Goal: Find specific page/section: Find specific page/section

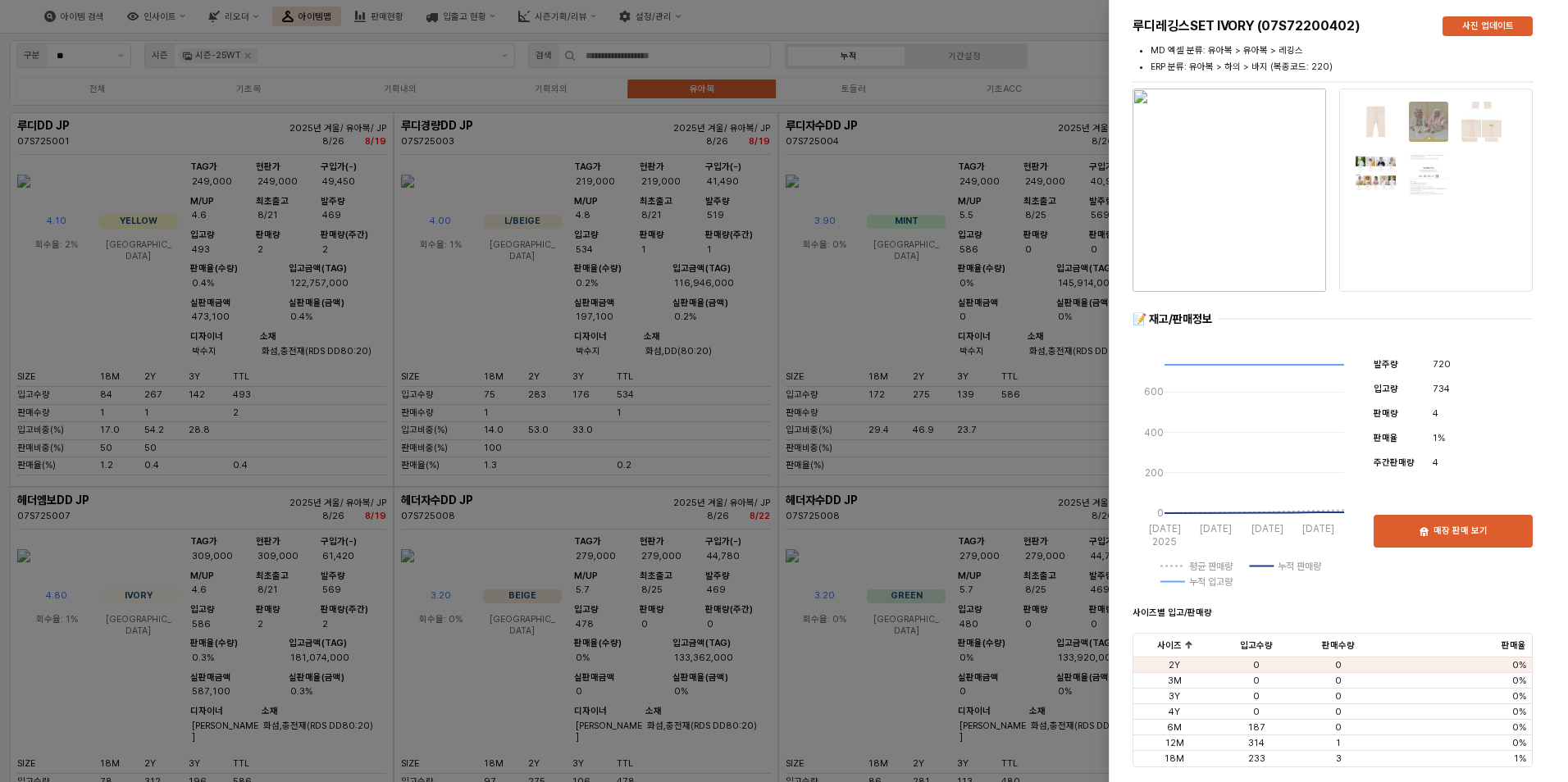
scroll to position [3934, 0]
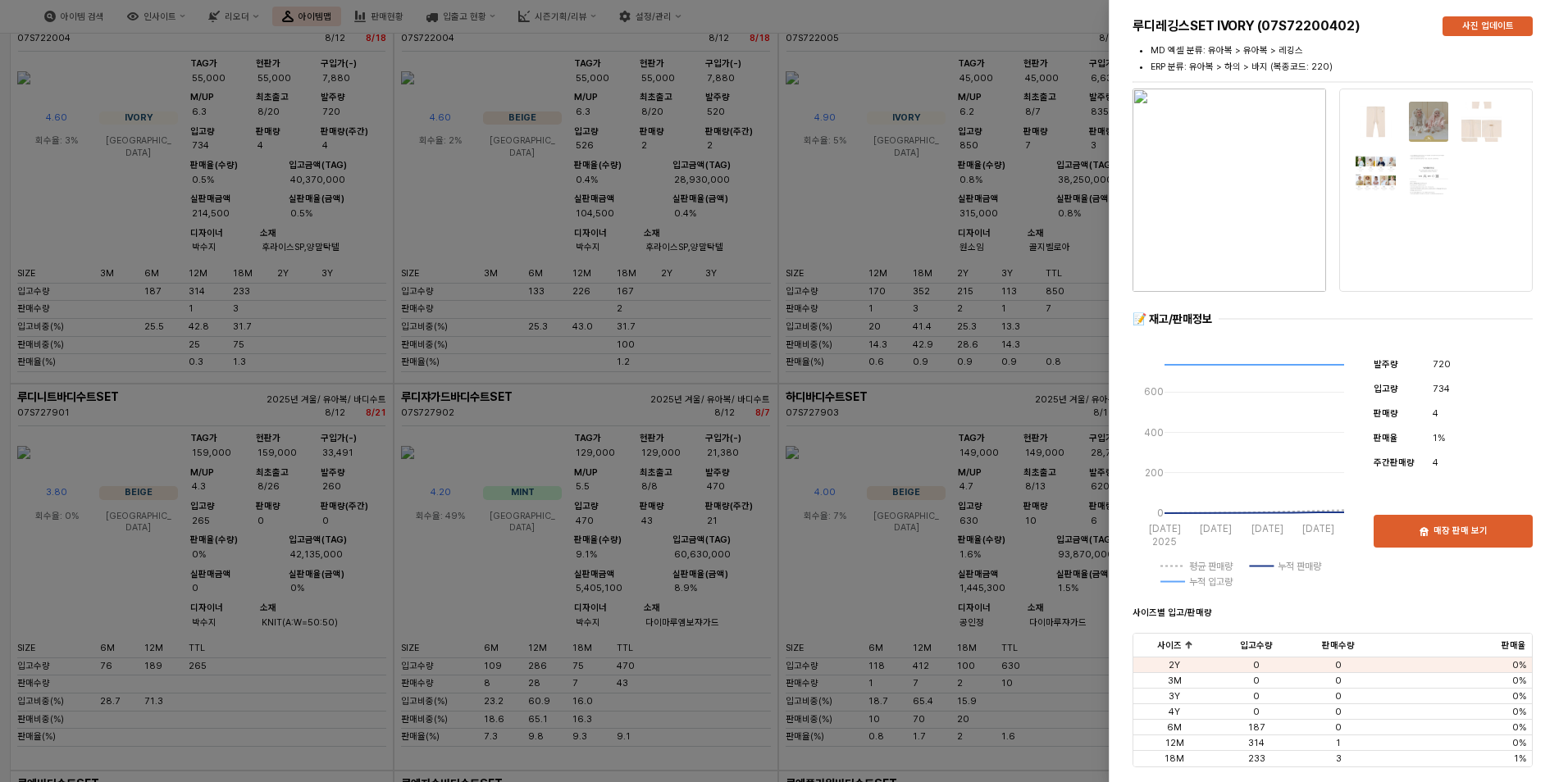
click at [682, 268] on div at bounding box center [784, 391] width 1568 height 782
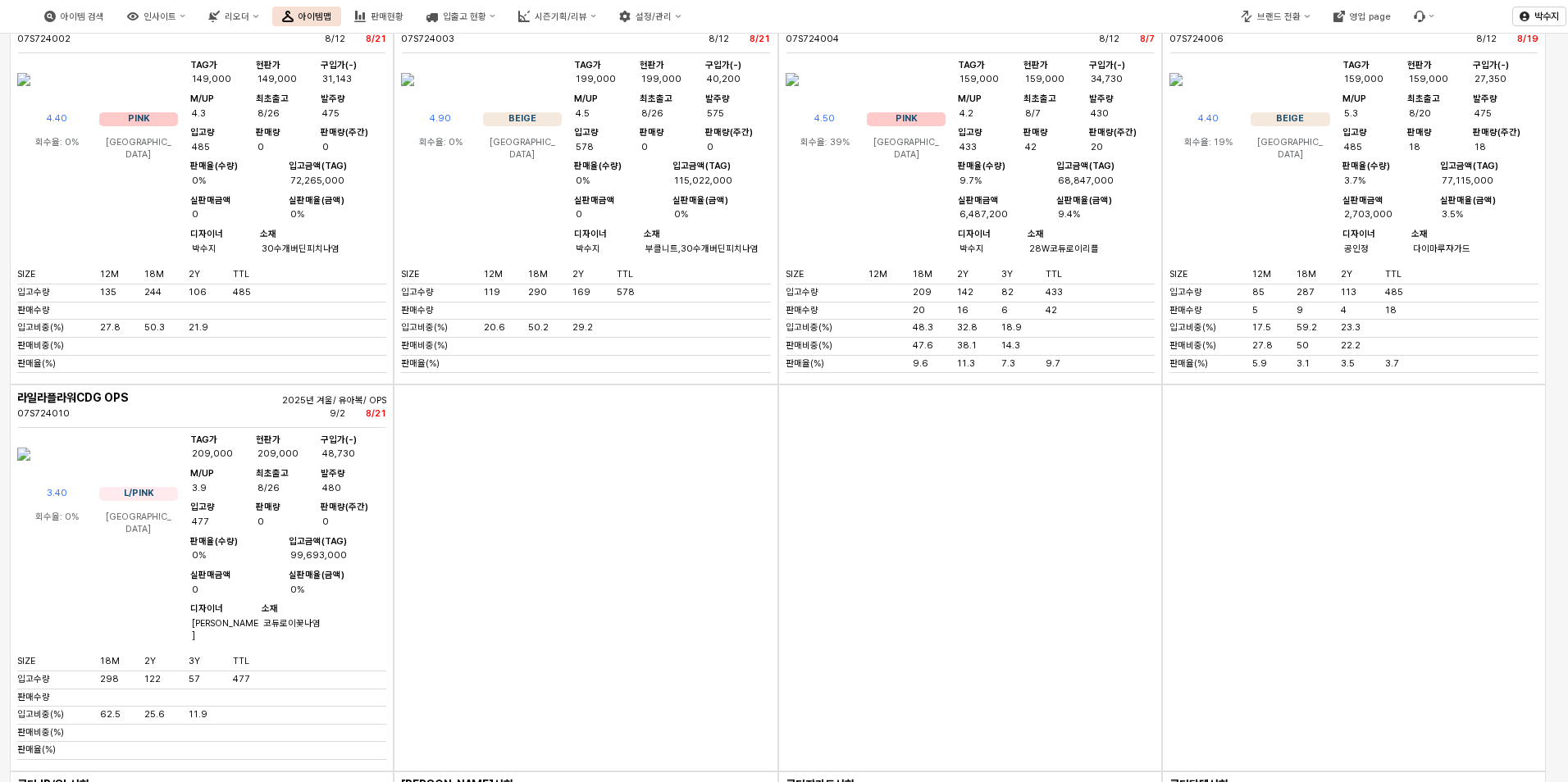
scroll to position [6311, 0]
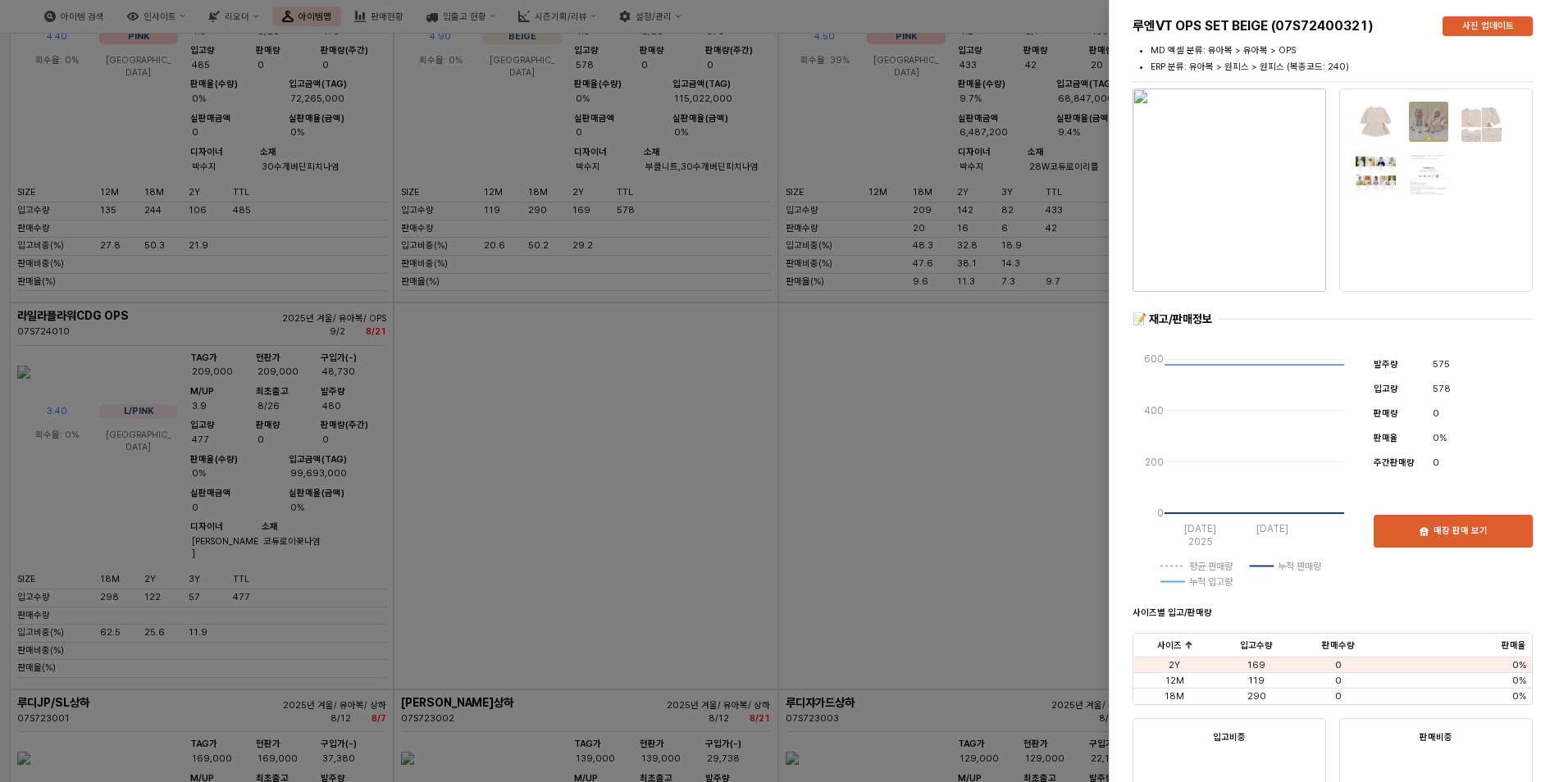
click at [1131, 195] on div at bounding box center [1229, 190] width 207 height 210
click at [1218, 167] on img "button" at bounding box center [1229, 190] width 194 height 203
click at [633, 184] on div at bounding box center [784, 391] width 1568 height 782
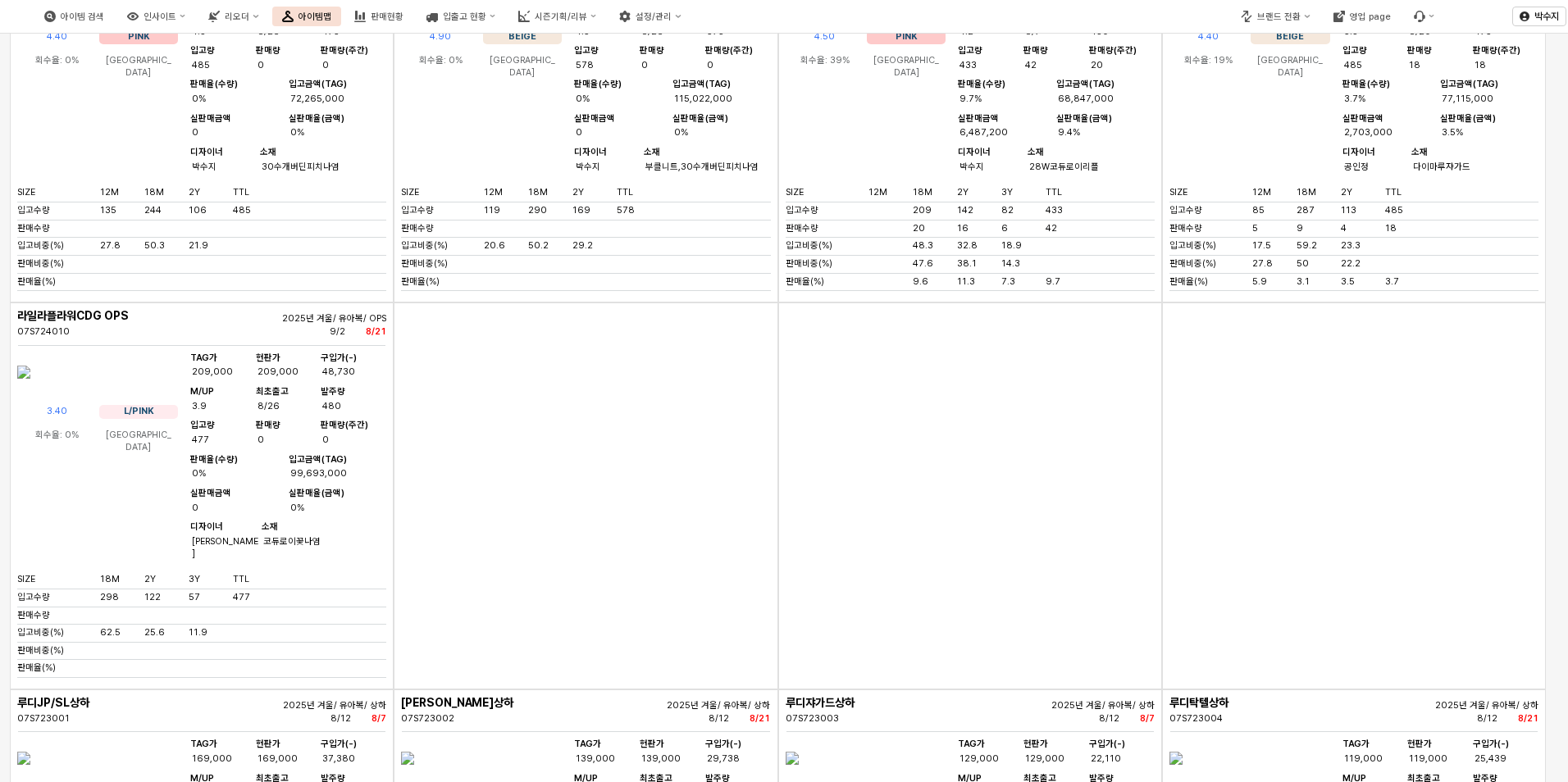
scroll to position [6557, 0]
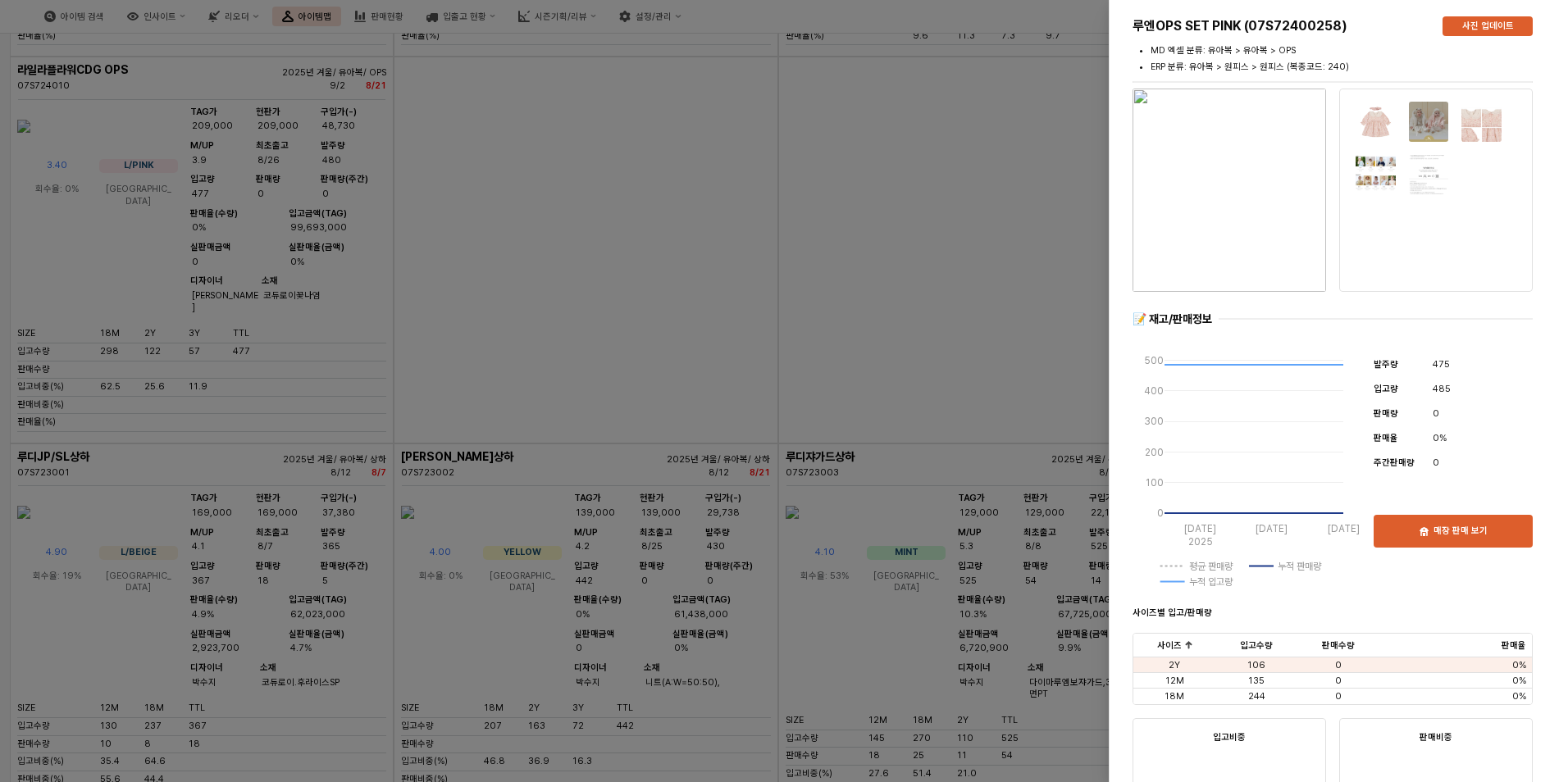
click at [1206, 184] on img "button" at bounding box center [1229, 190] width 194 height 203
click at [546, 289] on div at bounding box center [784, 391] width 1568 height 782
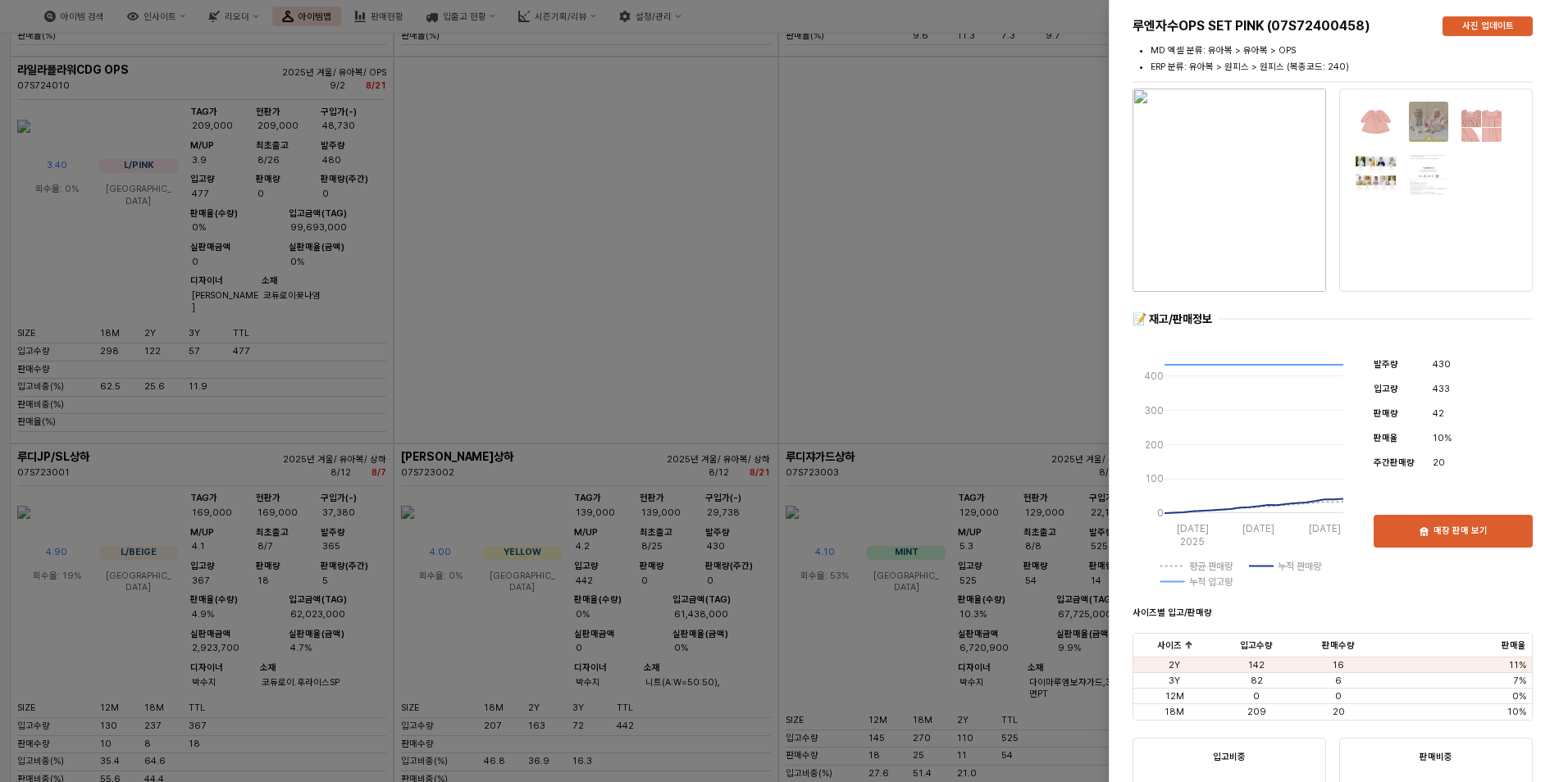
click at [1207, 200] on img "button" at bounding box center [1229, 190] width 194 height 203
click at [710, 336] on div at bounding box center [784, 391] width 1568 height 782
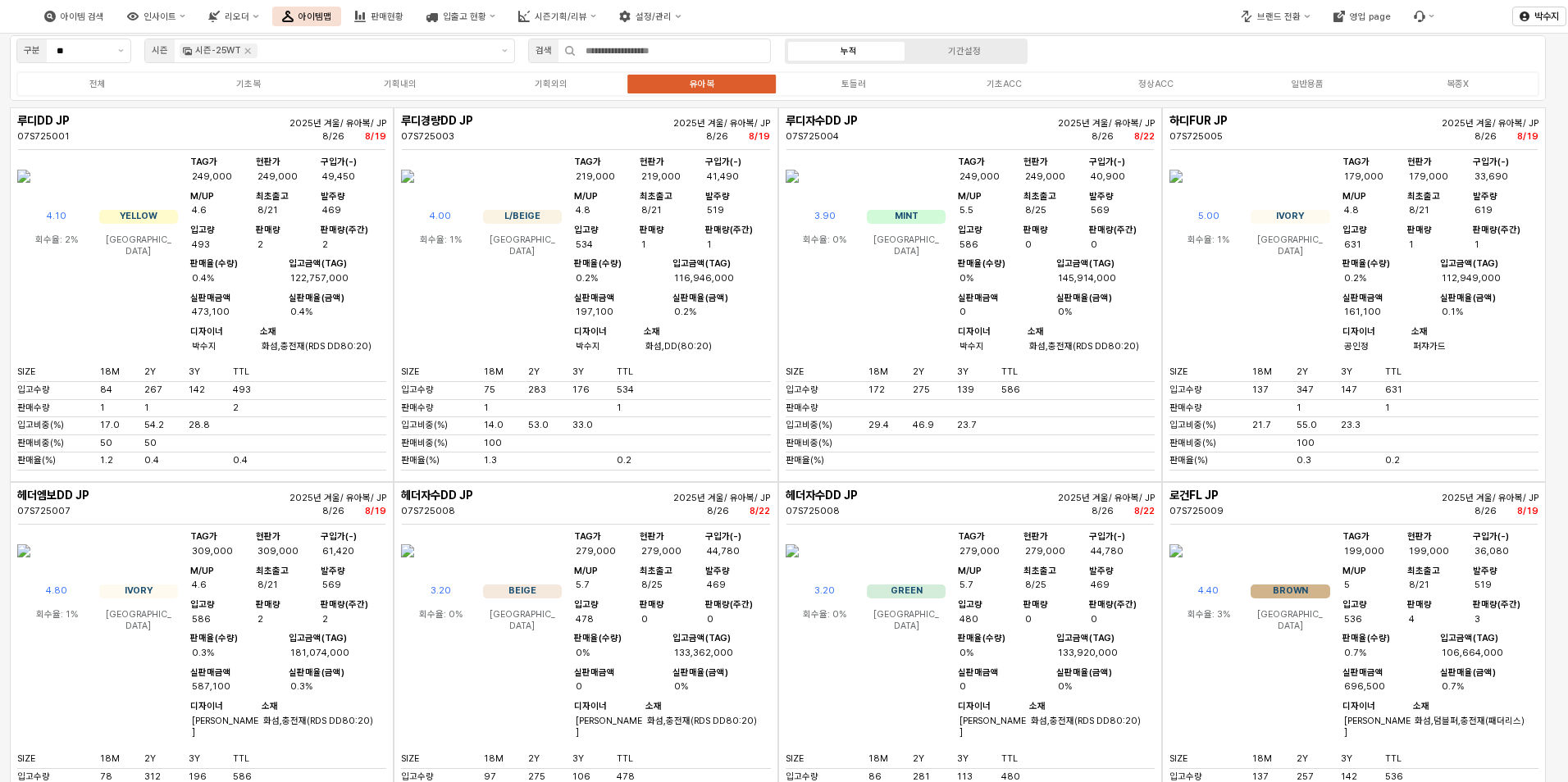
scroll to position [0, 0]
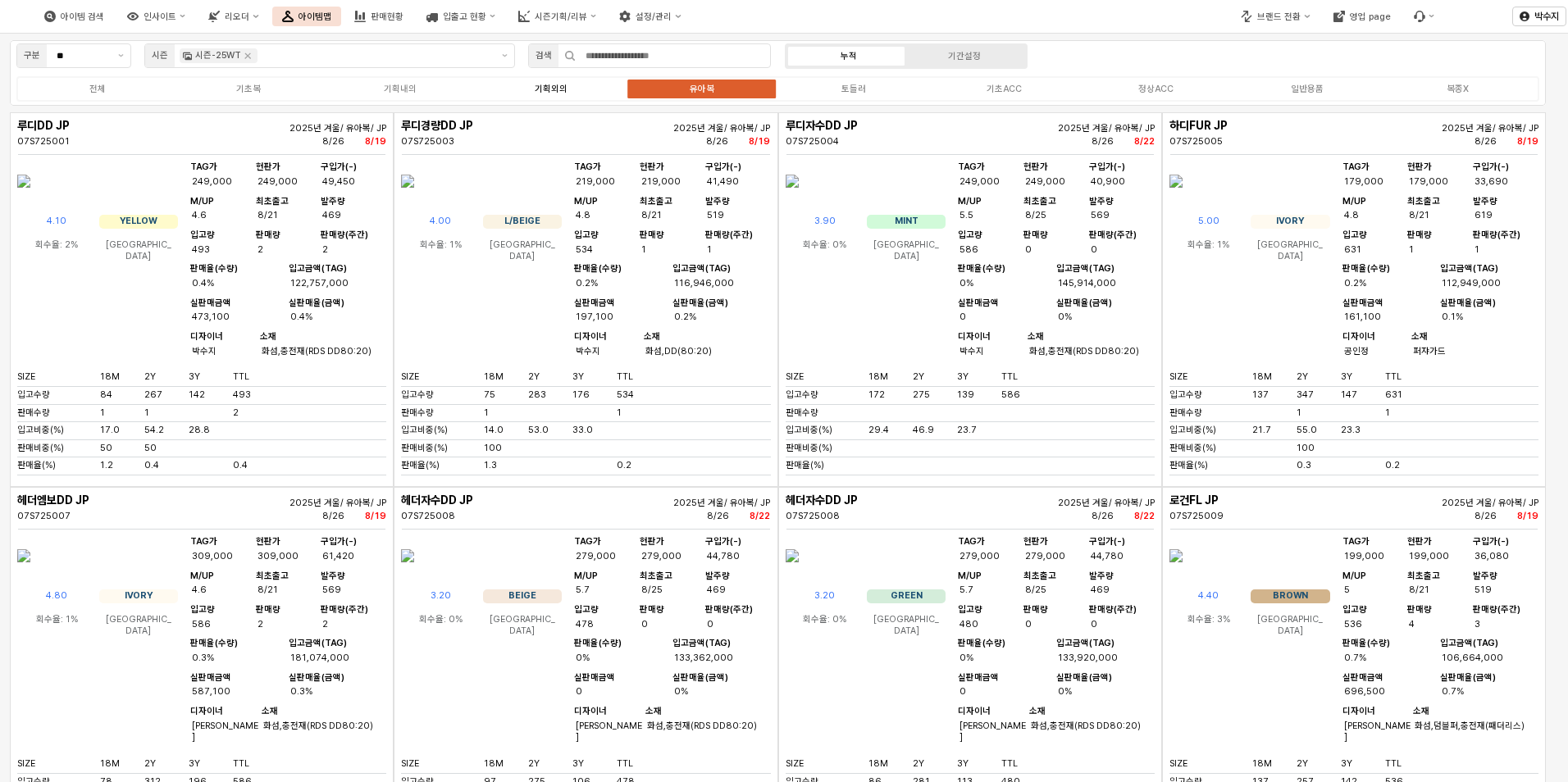
click at [546, 93] on div "기획외의" at bounding box center [551, 89] width 33 height 10
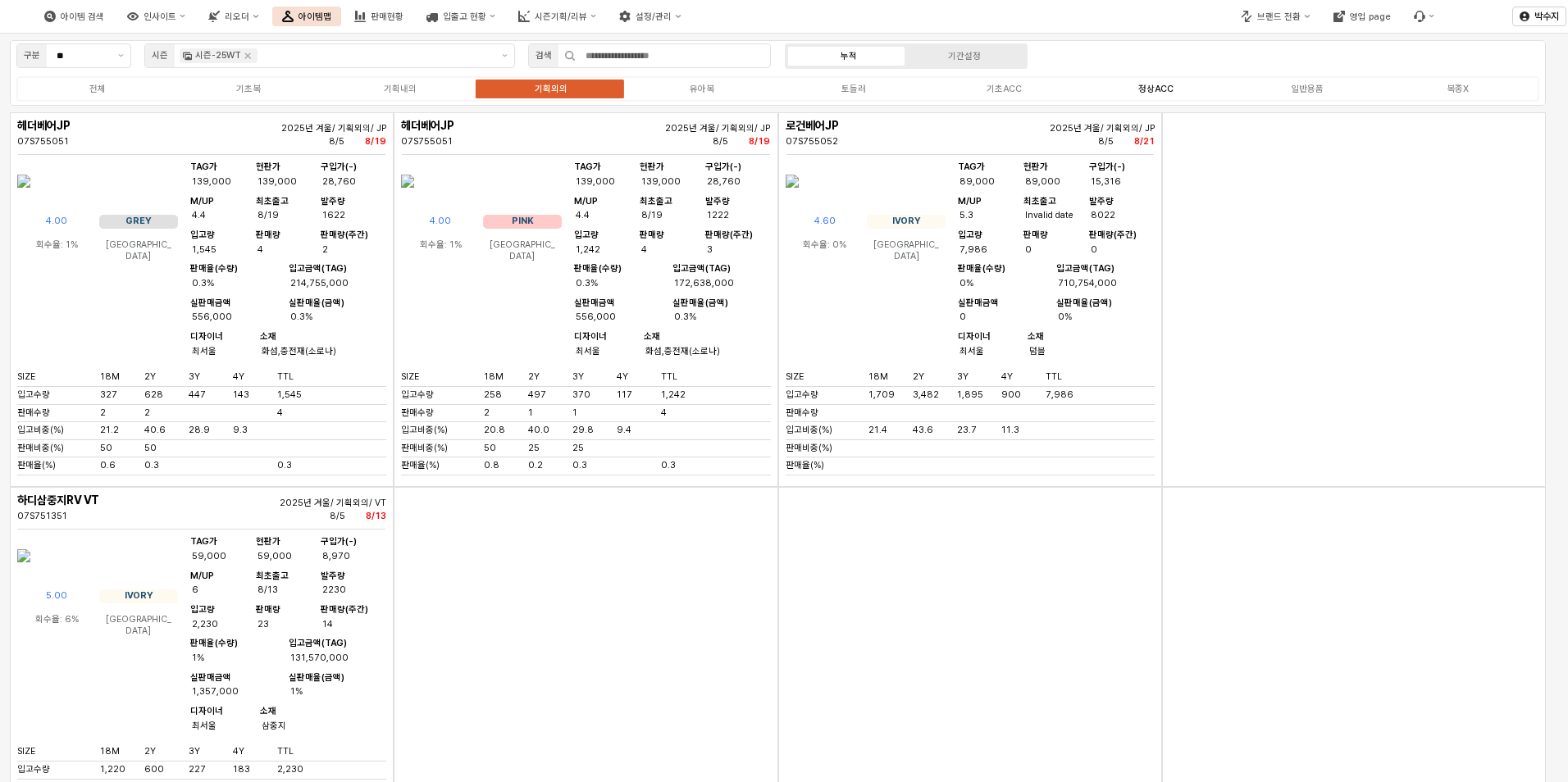
click at [1120, 91] on label "정상ACC" at bounding box center [1155, 89] width 151 height 14
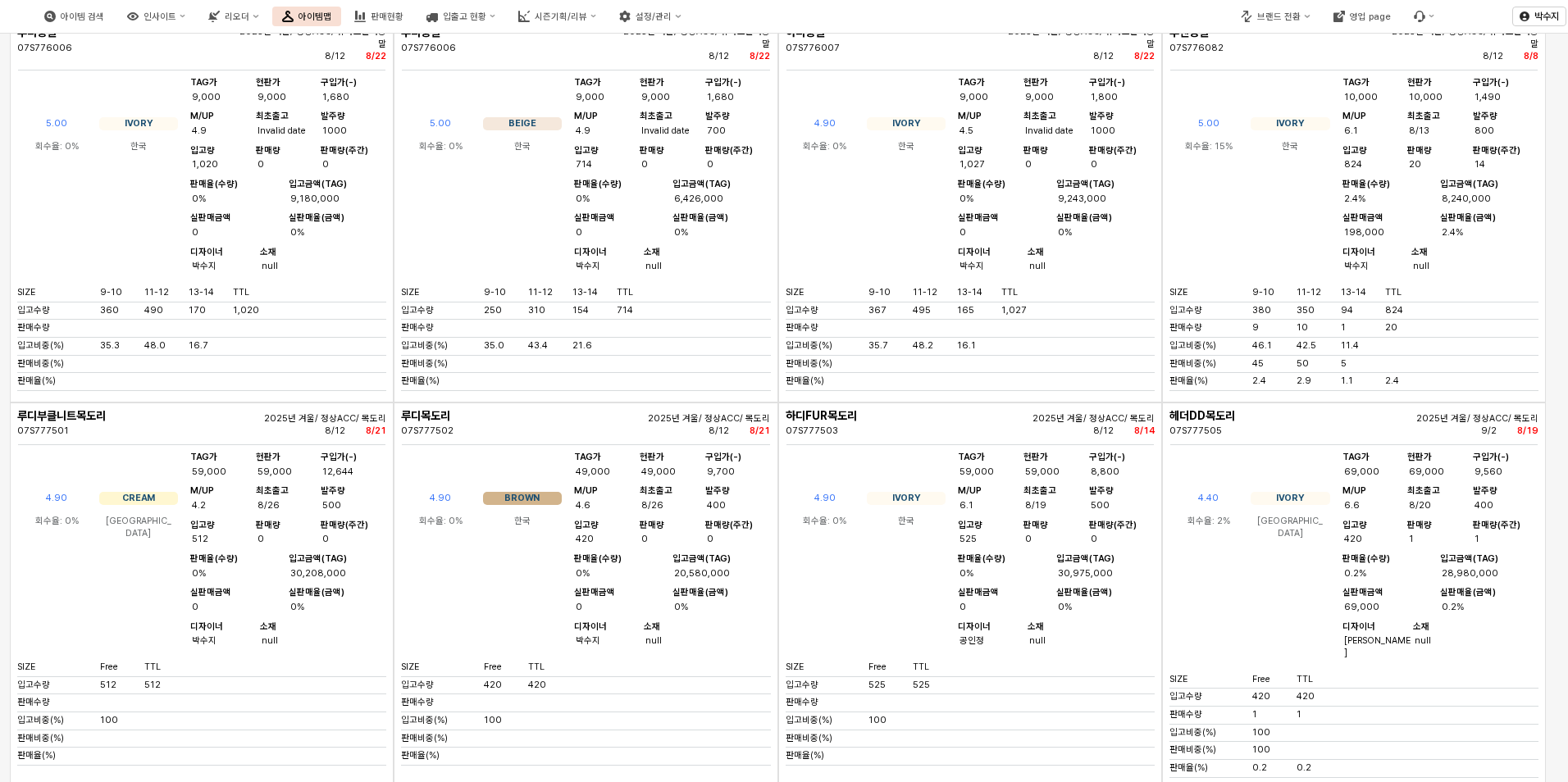
scroll to position [1475, 0]
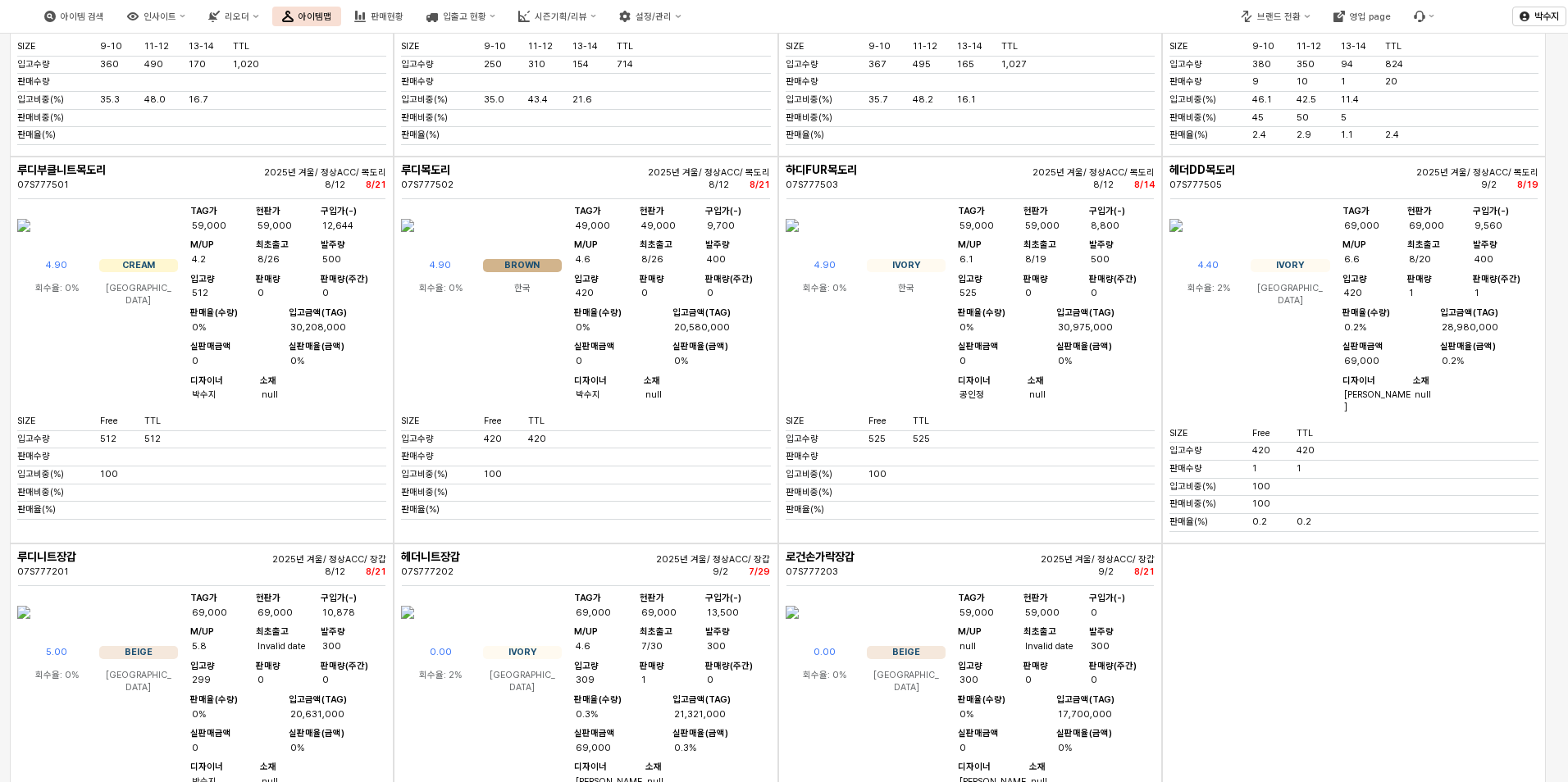
click at [30, 245] on img "App Frame" at bounding box center [23, 225] width 13 height 40
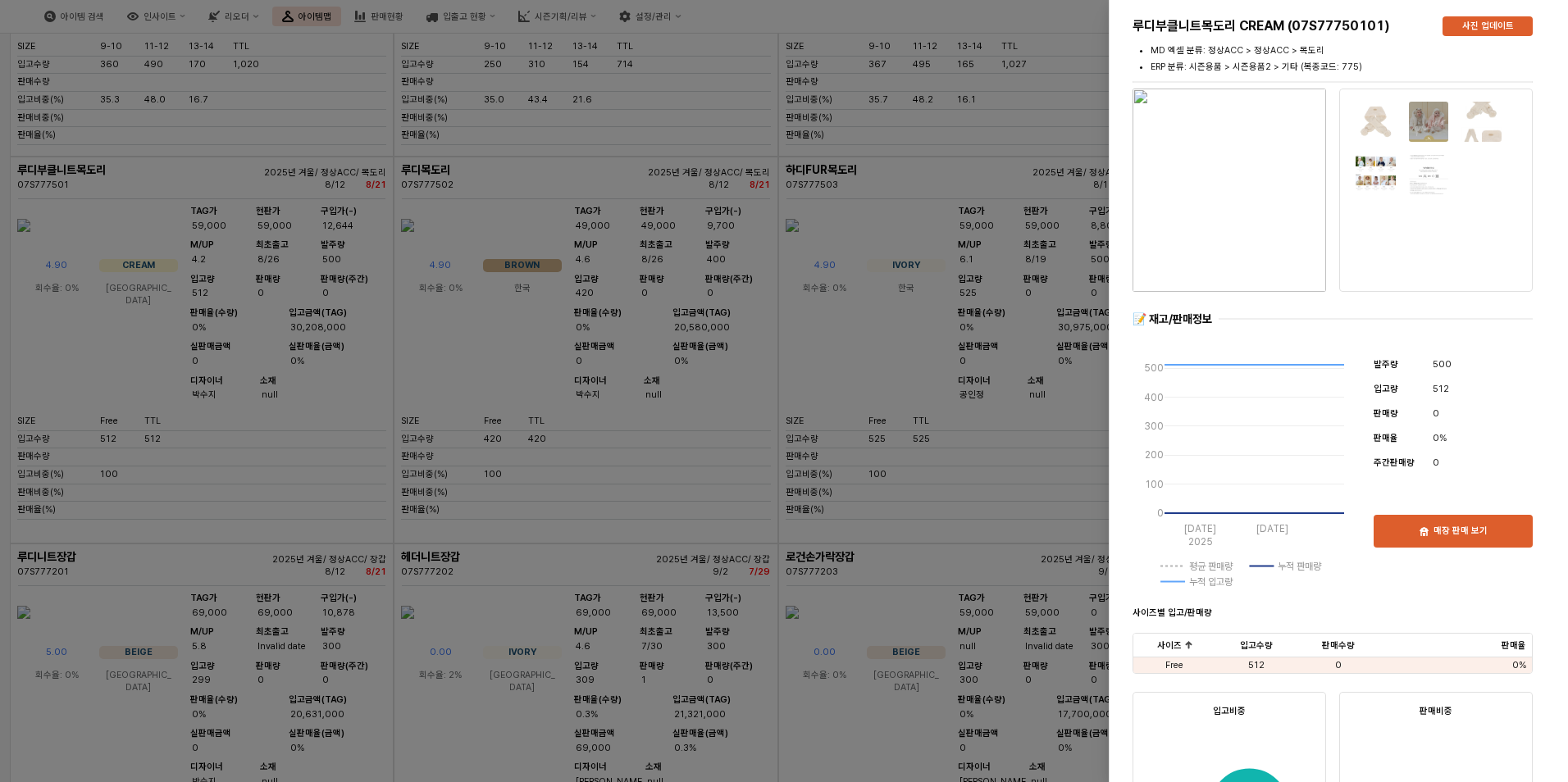
click at [708, 317] on div at bounding box center [784, 391] width 1568 height 782
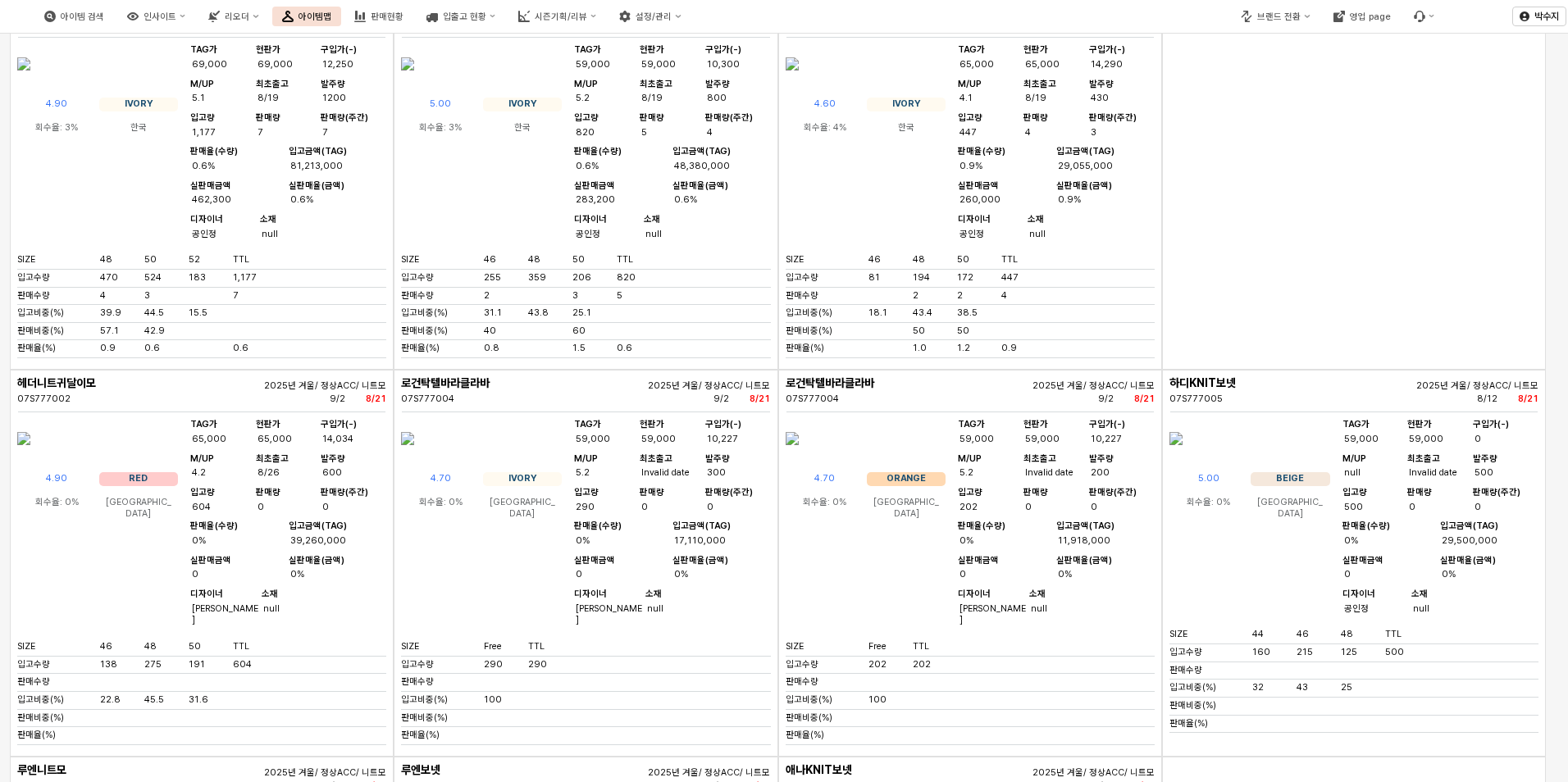
scroll to position [0, 0]
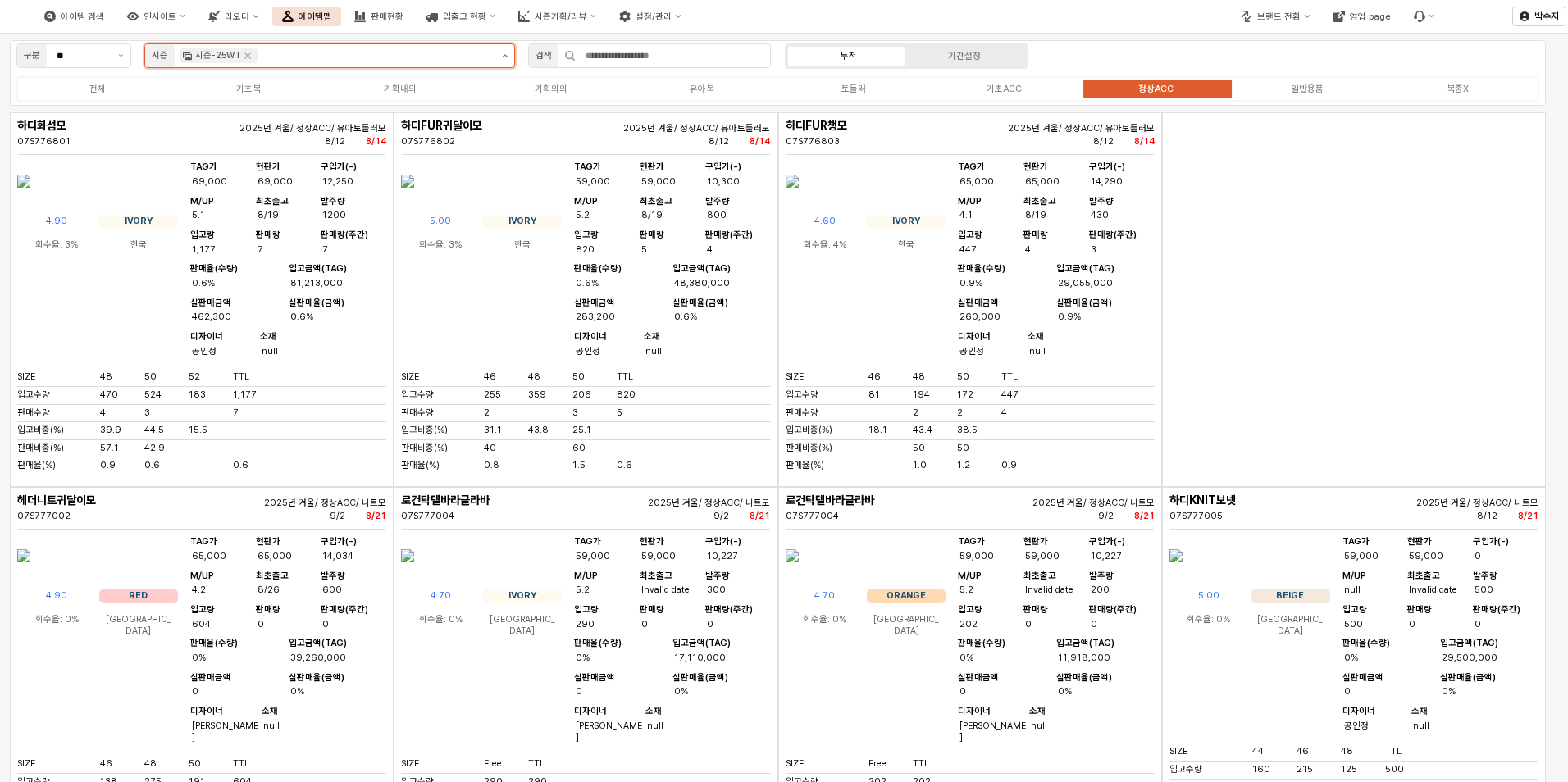
click at [504, 62] on button "제안 사항 표시" at bounding box center [504, 55] width 19 height 23
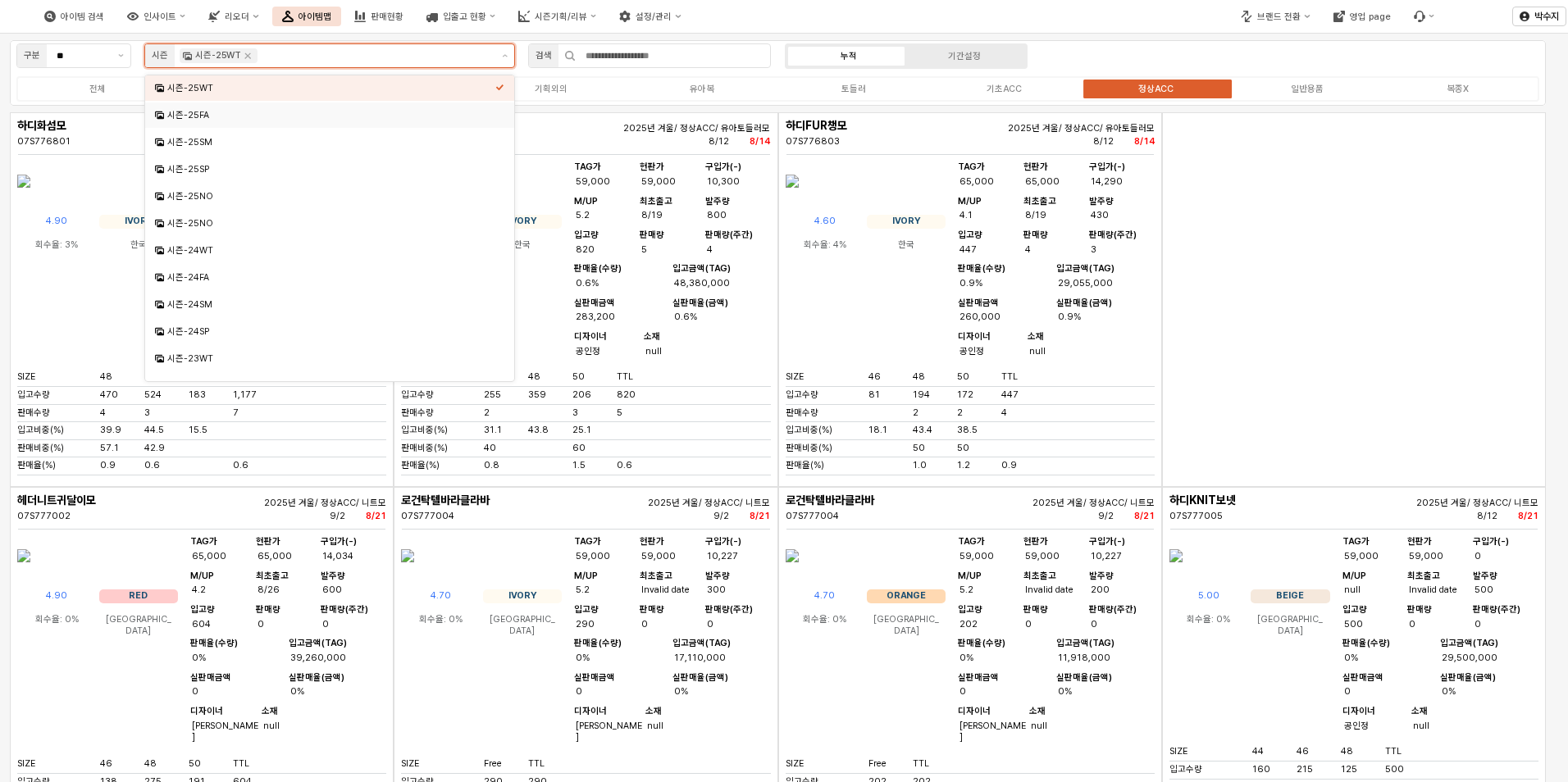
click at [426, 122] on div "시즌-25FA" at bounding box center [324, 115] width 340 height 15
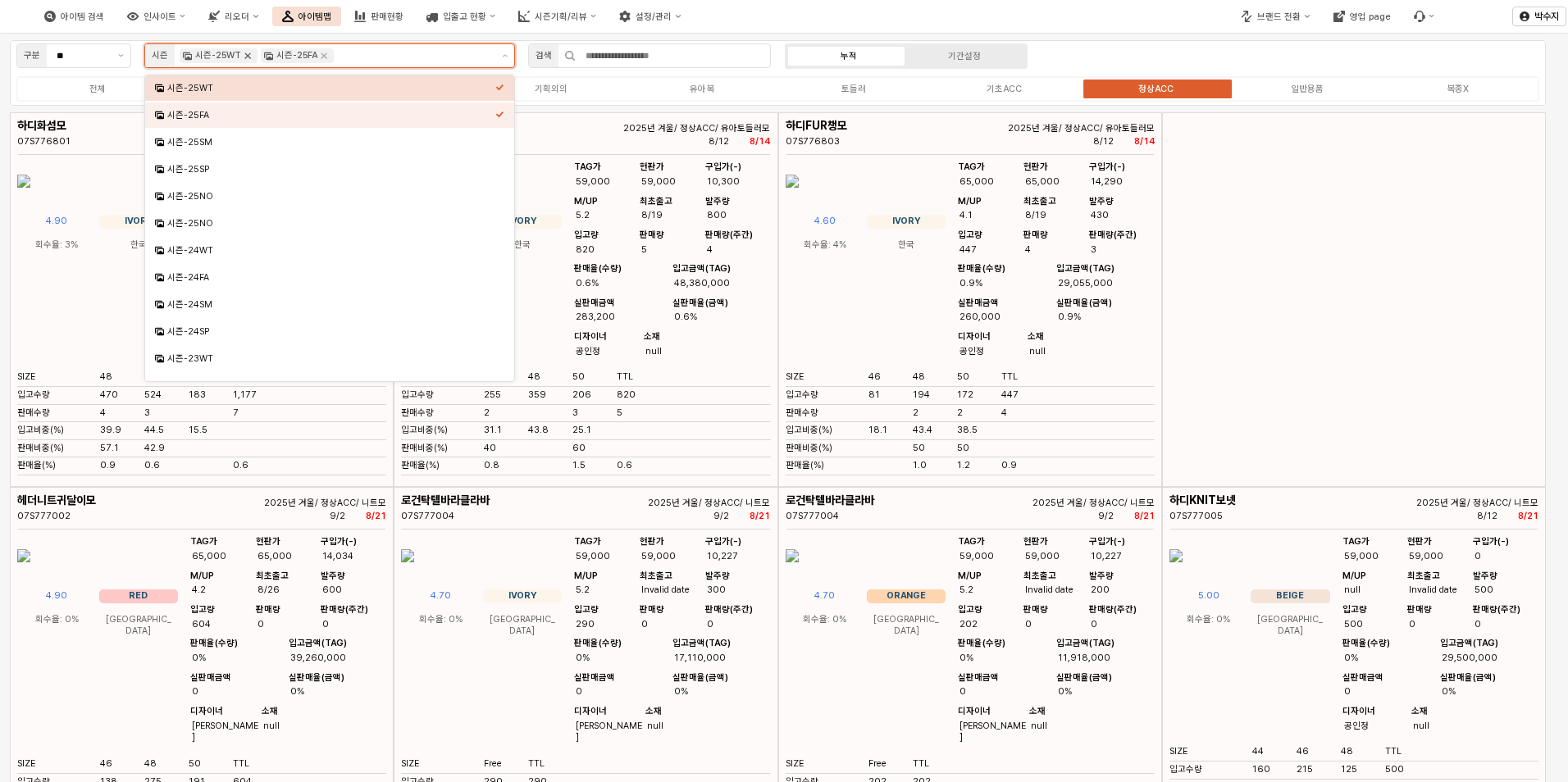
click at [251, 57] on icon "Remove 시즌-25WT" at bounding box center [247, 55] width 13 height 13
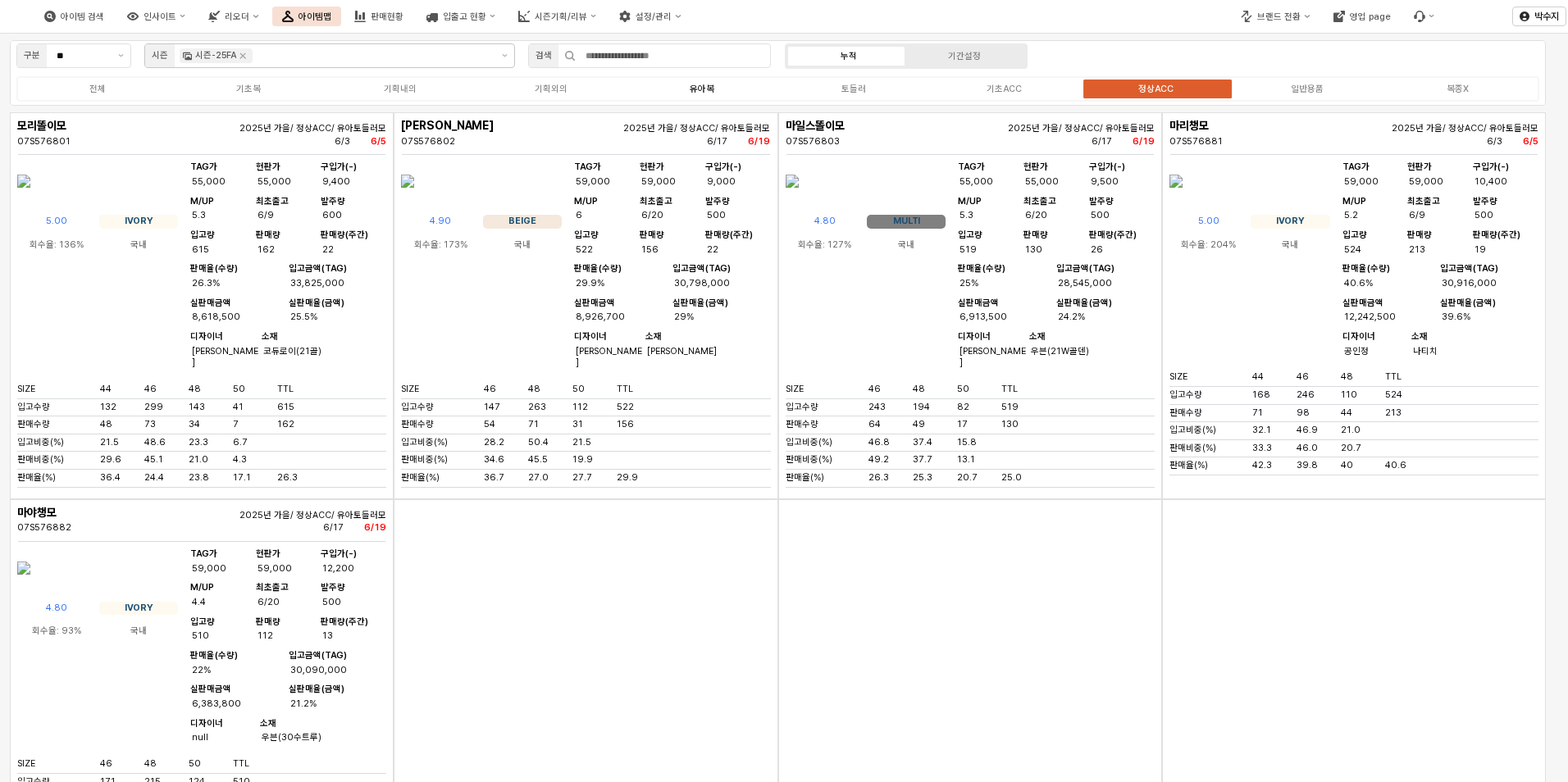
click at [690, 95] on label "유아복" at bounding box center [701, 89] width 151 height 14
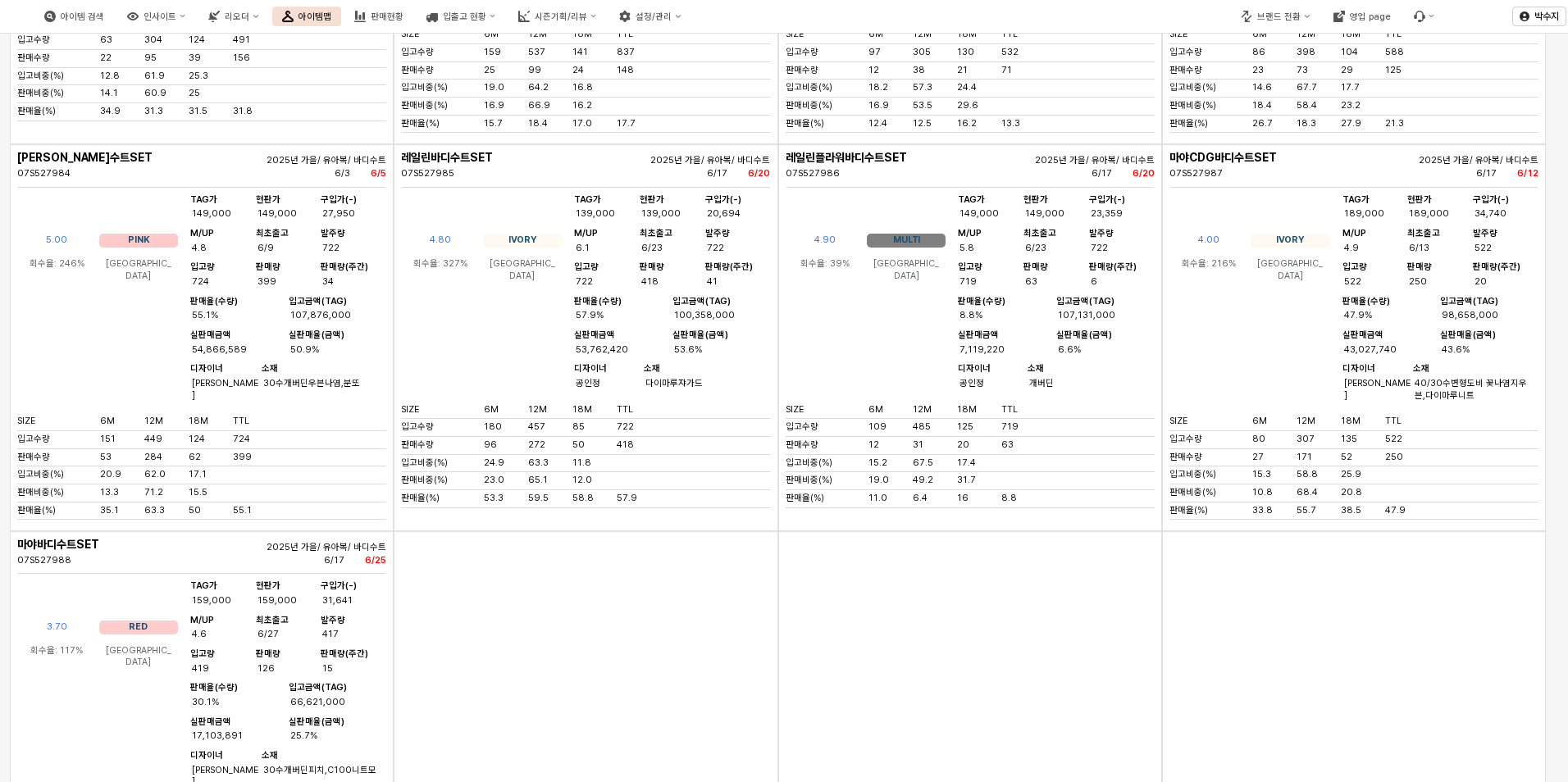
scroll to position [3442, 0]
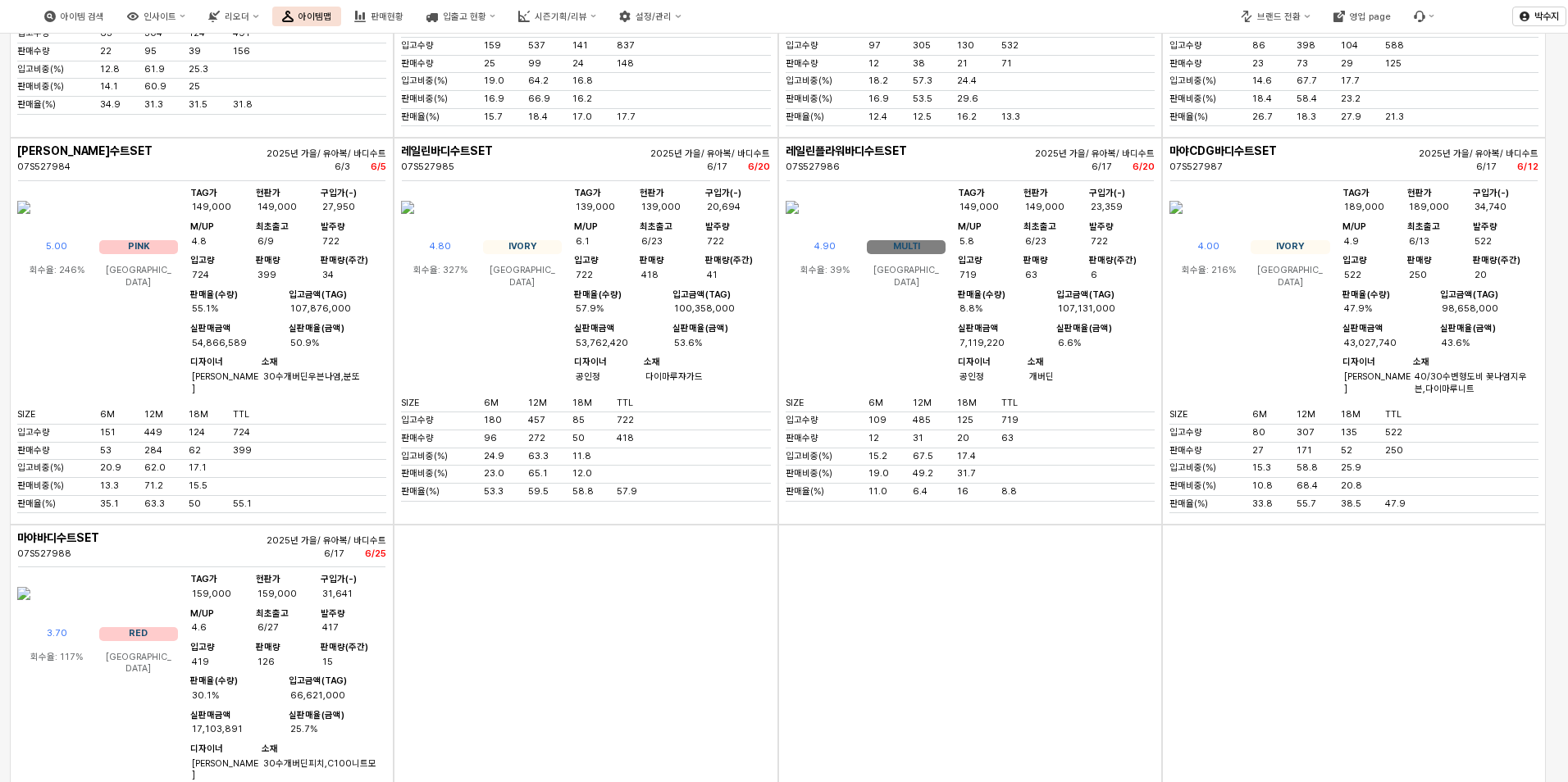
click at [30, 227] on img "App Frame" at bounding box center [23, 207] width 13 height 40
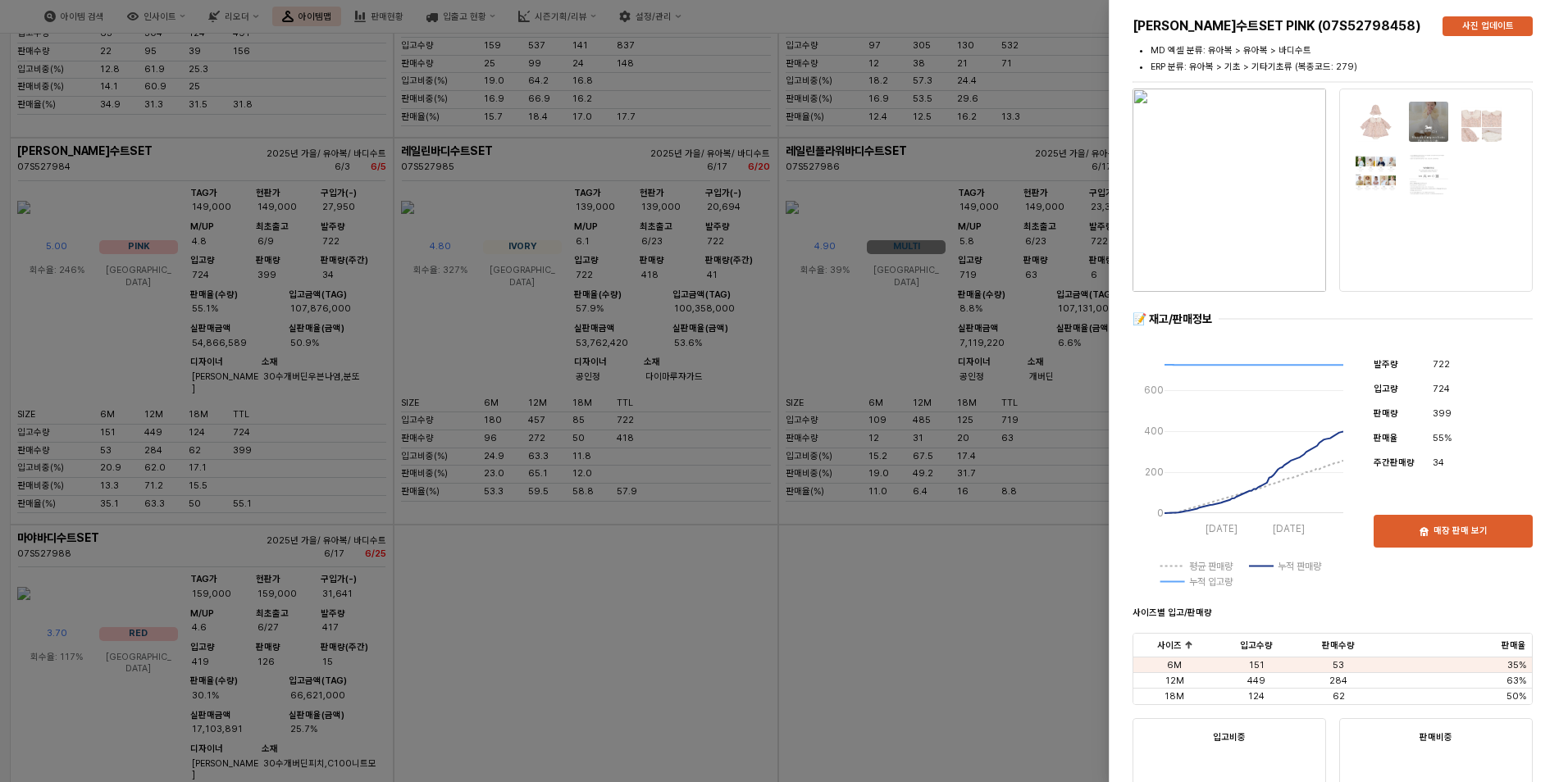
click at [859, 264] on div at bounding box center [784, 391] width 1568 height 782
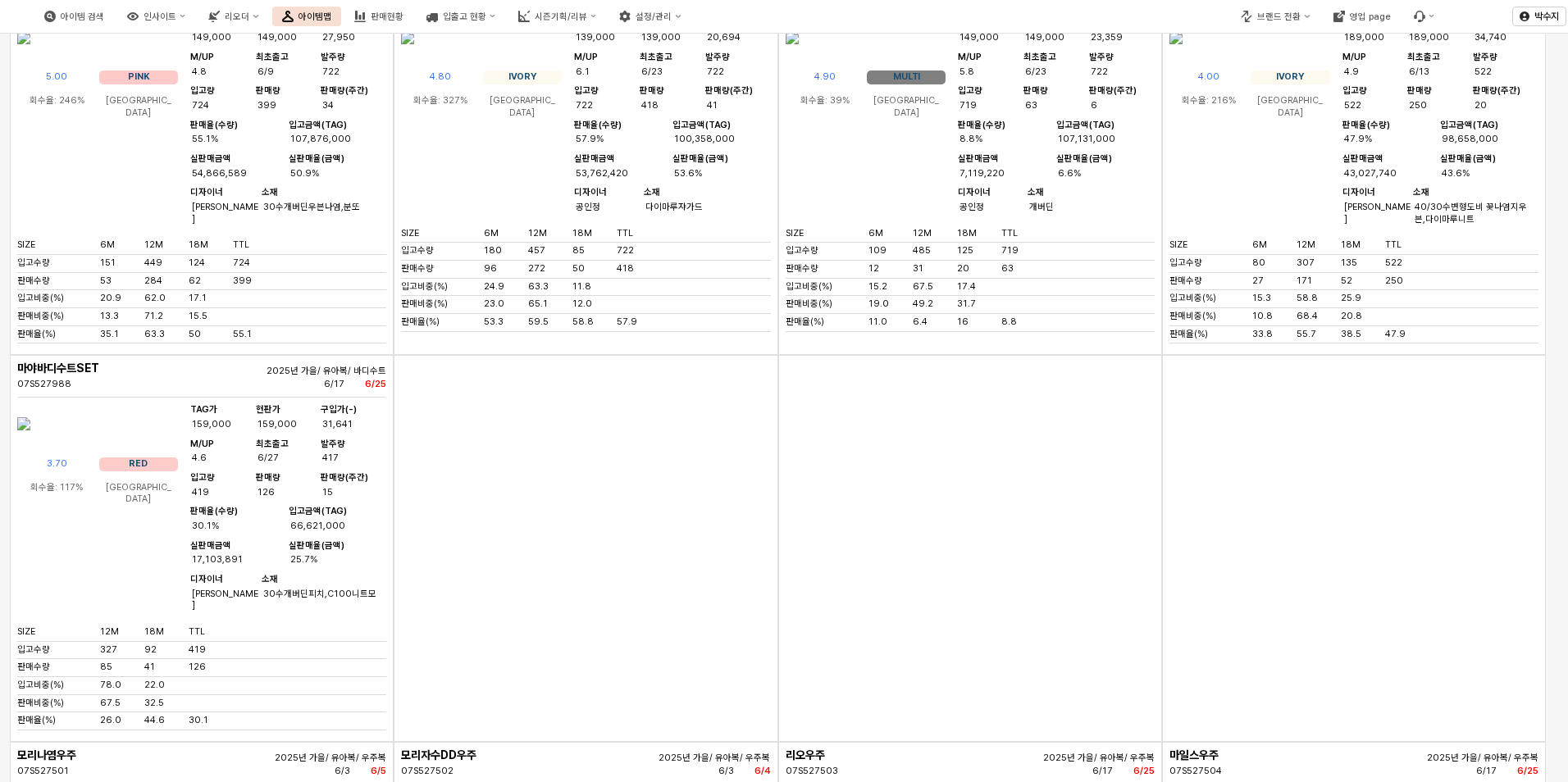
scroll to position [3606, 0]
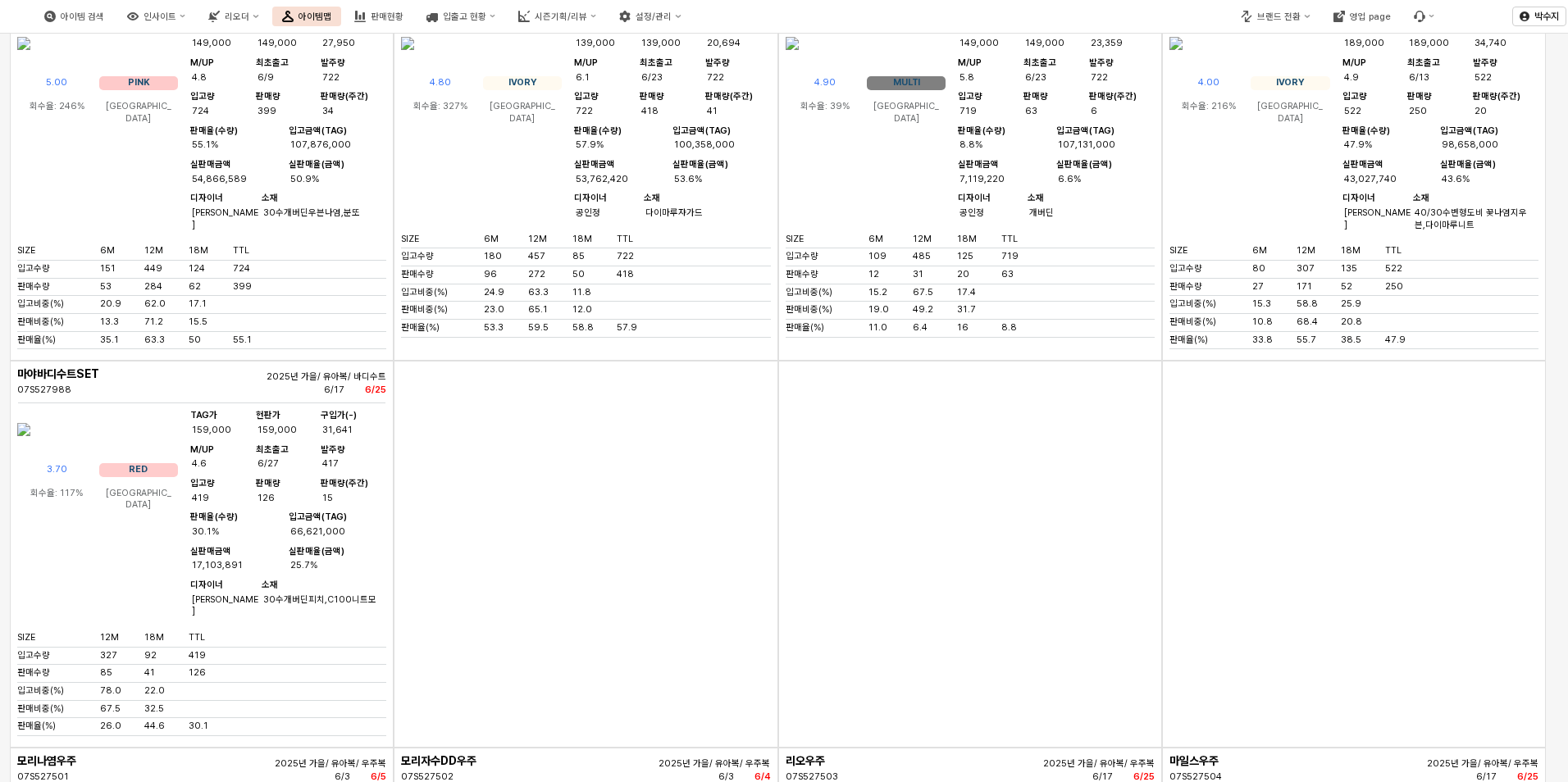
click at [1182, 63] on img "App Frame" at bounding box center [1176, 44] width 13 height 40
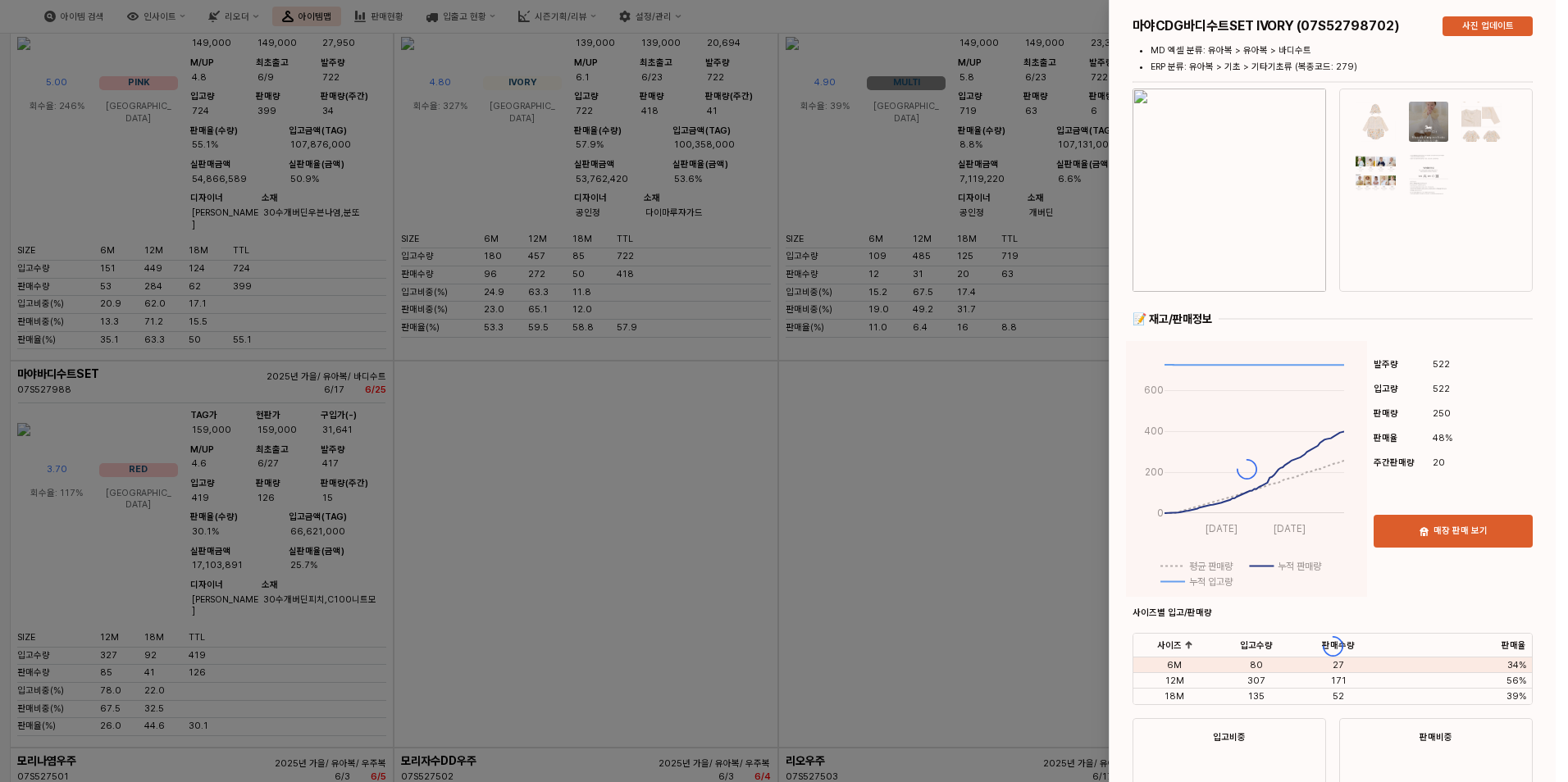
click at [1237, 206] on div "마야CDG바디수트SET IVORY (07S52798702) 사진 업데이트 MD 엑셀 분류: 유아복 > 유아복 > 바디수트 ERP 분류: 유아복…" at bounding box center [1332, 646] width 446 height 1292
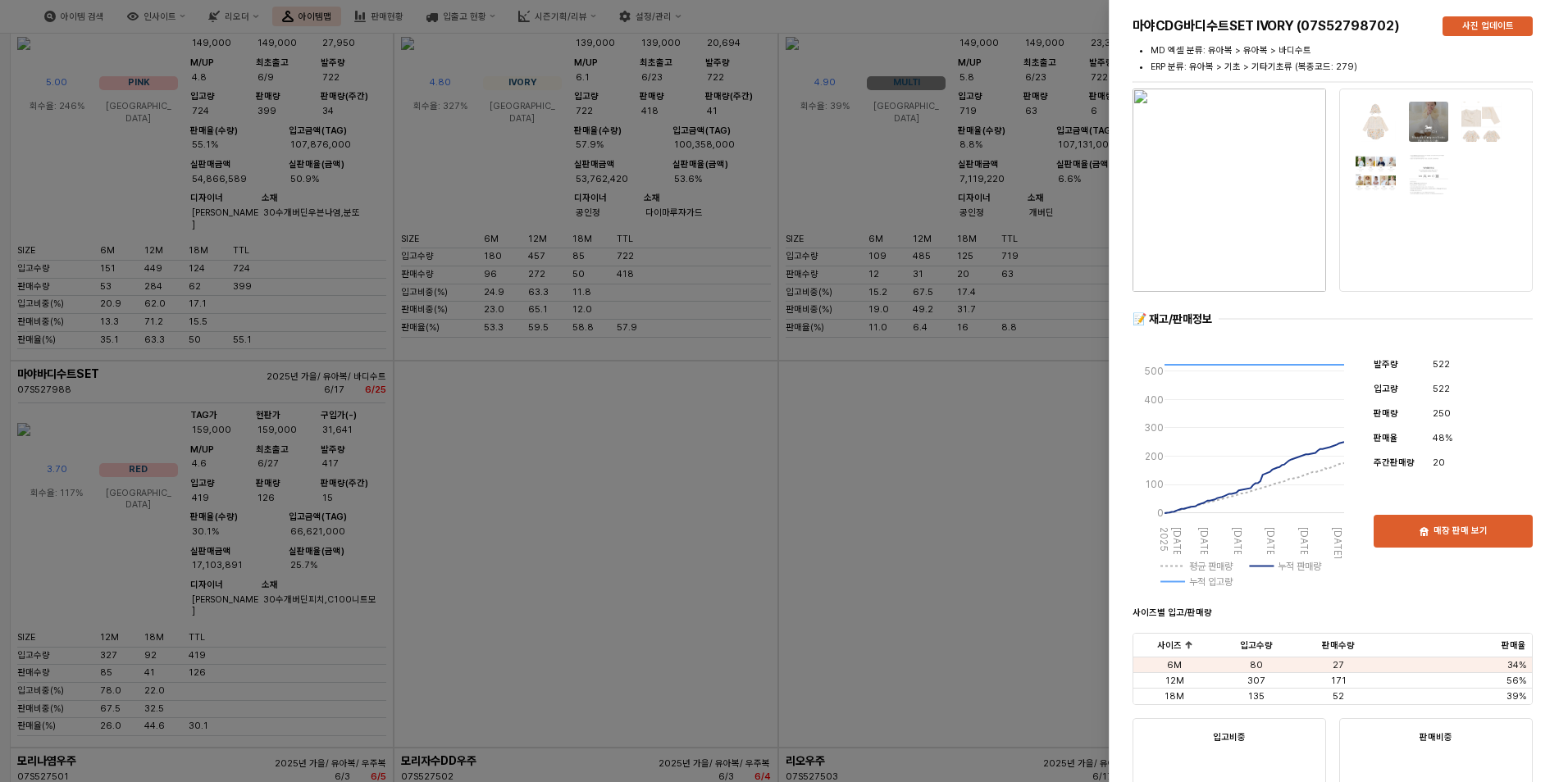
click at [1263, 237] on img "button" at bounding box center [1229, 190] width 194 height 203
click at [673, 271] on div at bounding box center [784, 391] width 1568 height 782
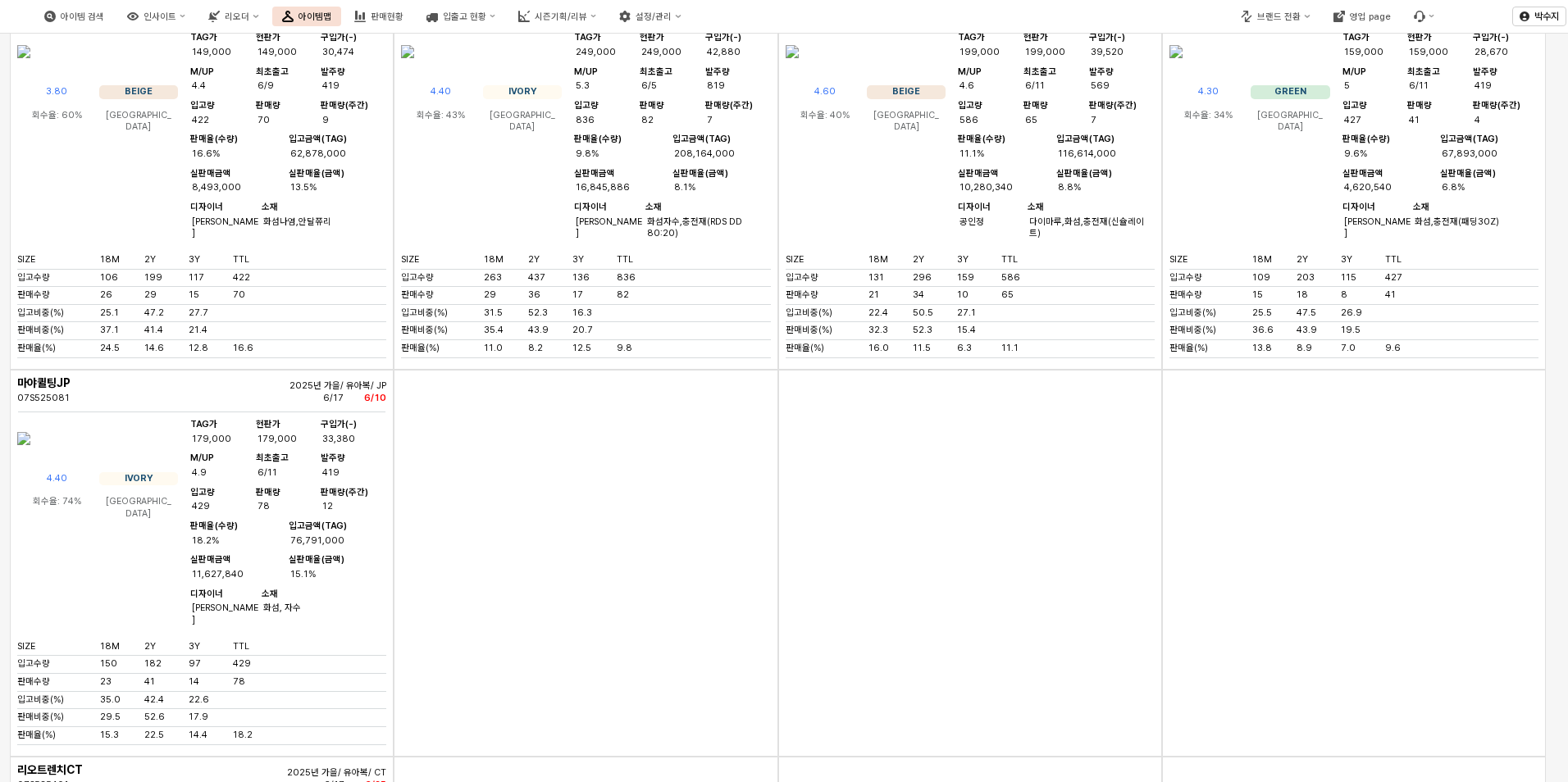
scroll to position [0, 0]
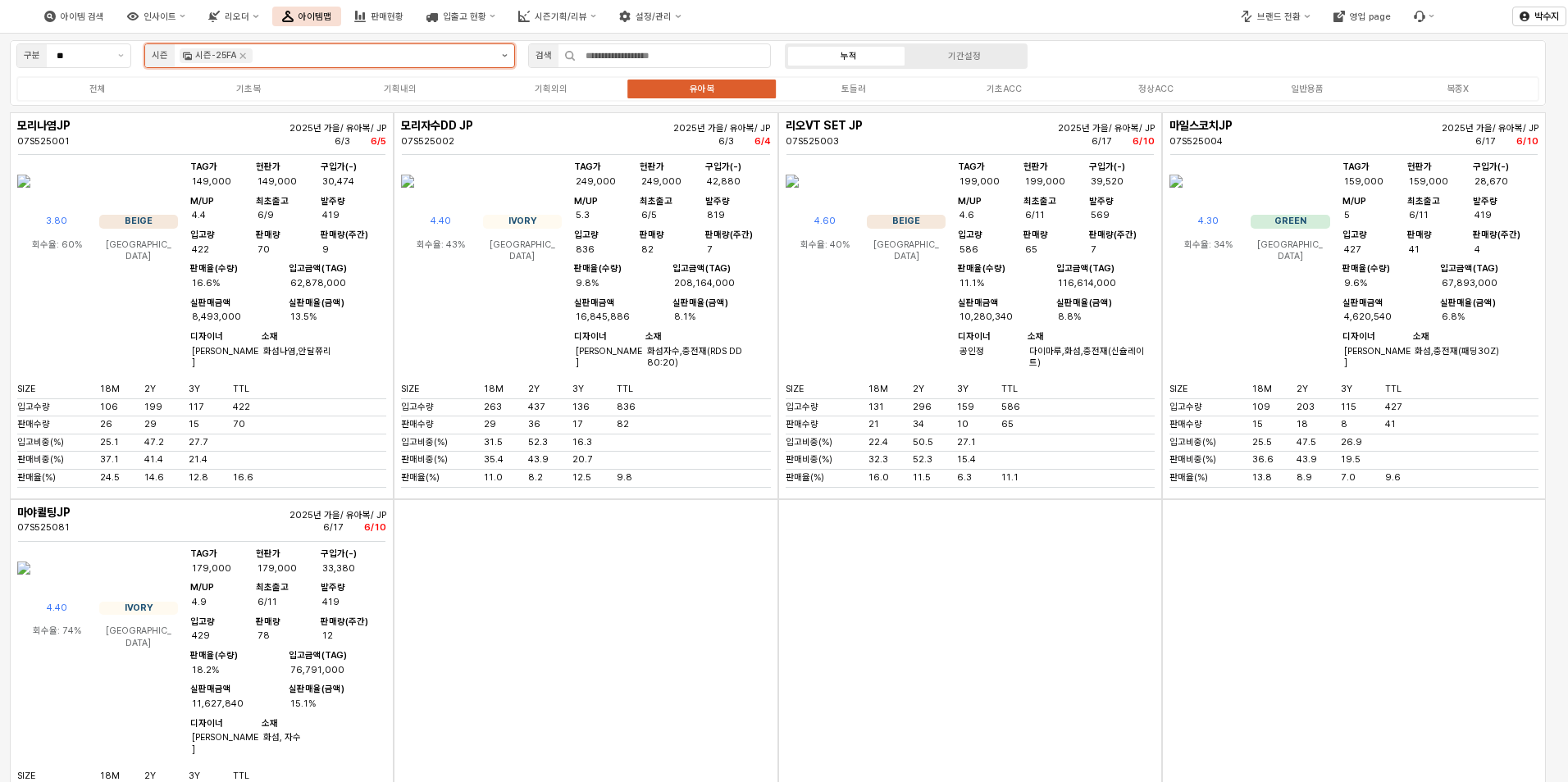
click at [508, 55] on button "제안 사항 표시" at bounding box center [504, 55] width 19 height 23
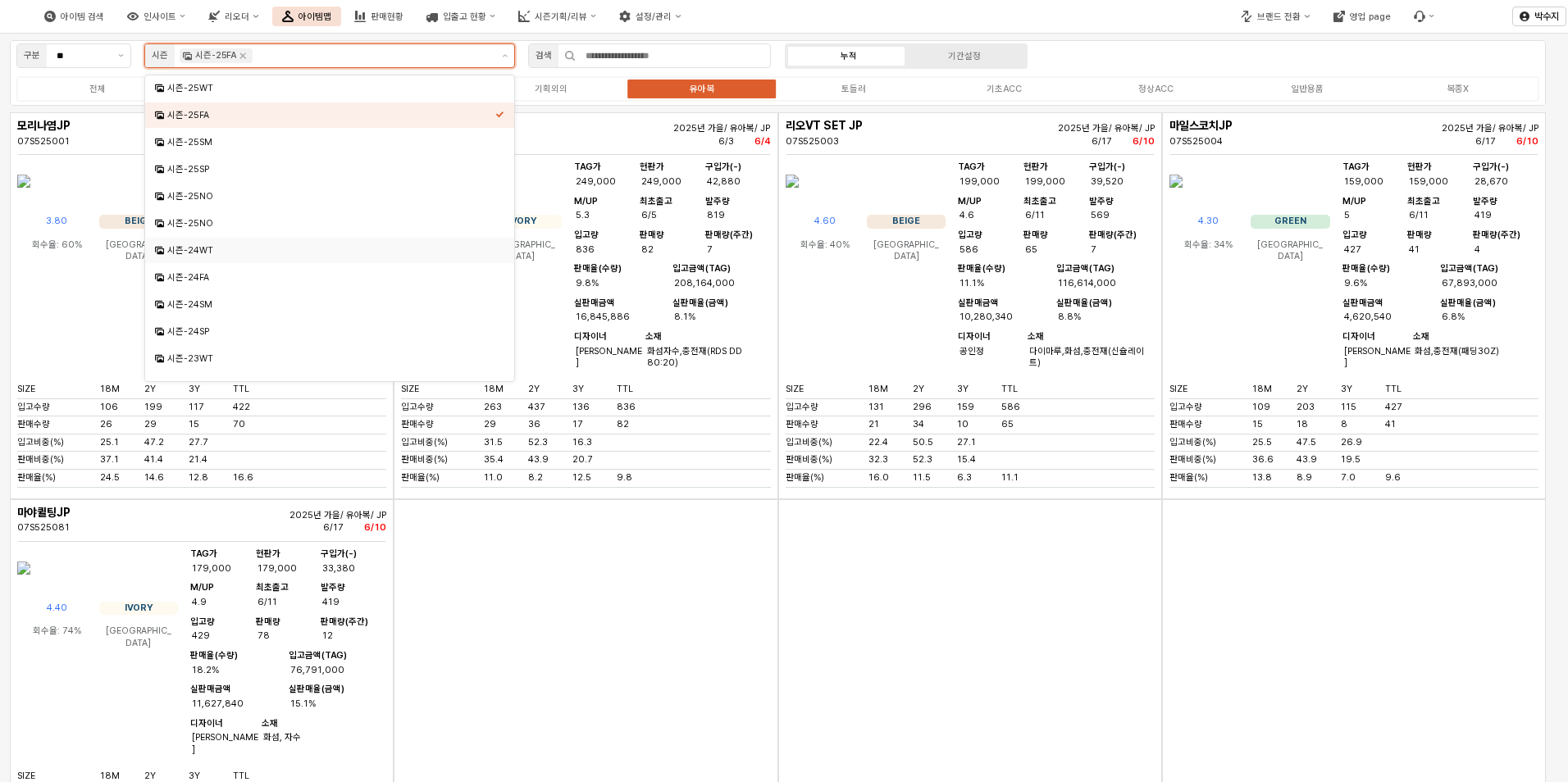
click at [287, 247] on div "시즌-24WT" at bounding box center [330, 250] width 328 height 12
click at [248, 56] on icon "Remove 시즌-25FA" at bounding box center [242, 55] width 13 height 13
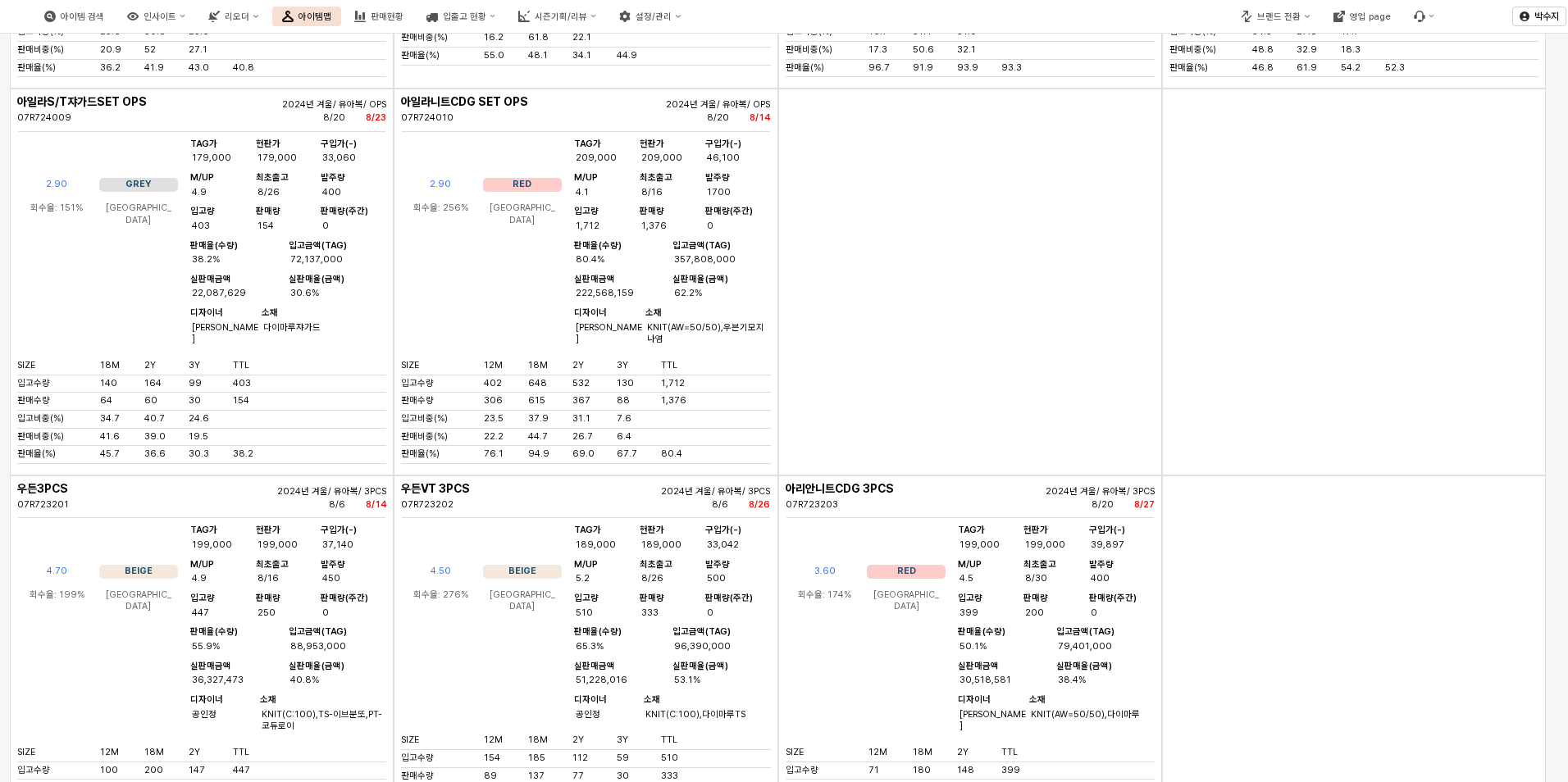
scroll to position [10901, 0]
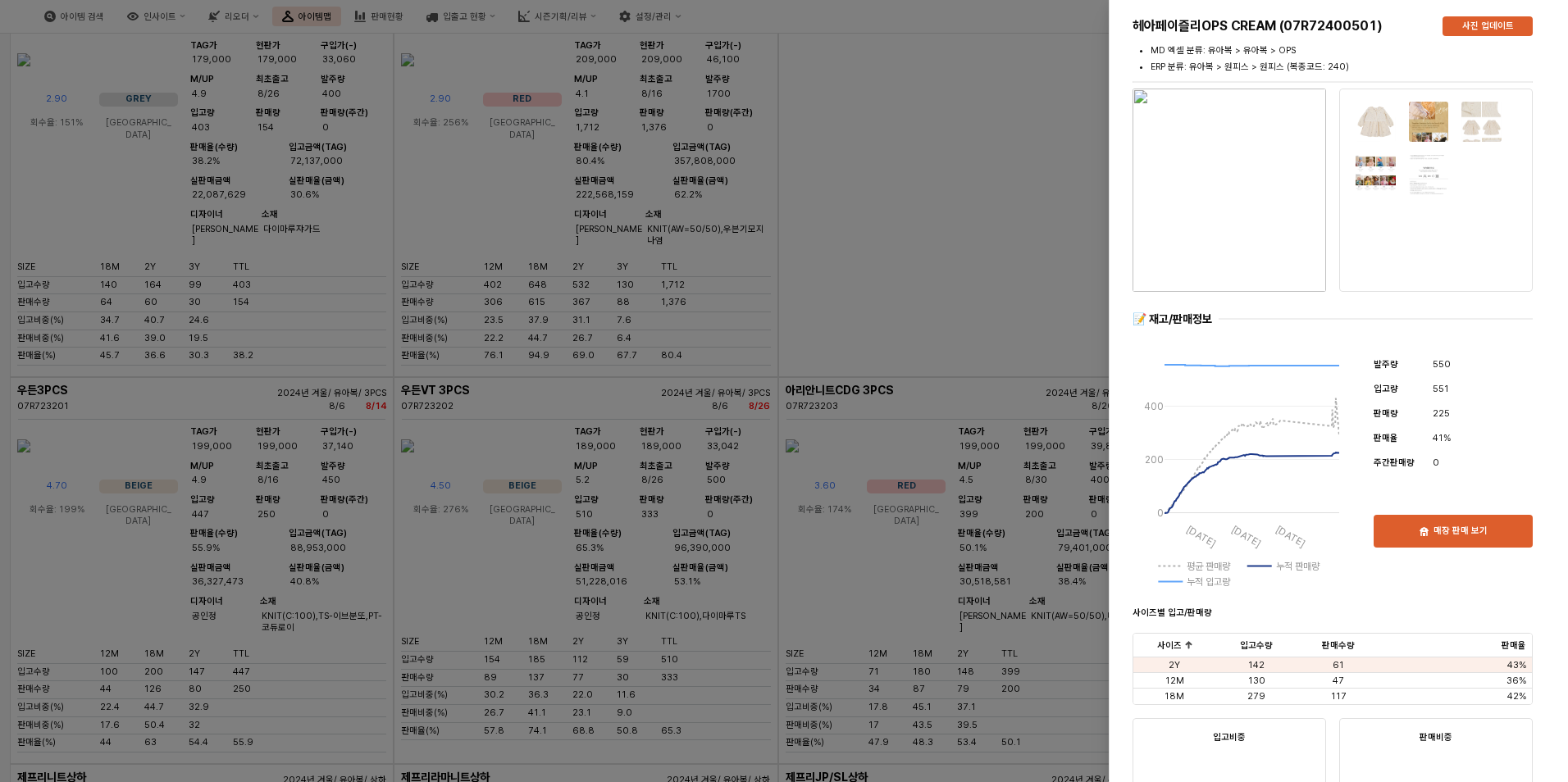
click at [1282, 237] on img "button" at bounding box center [1229, 190] width 194 height 203
click at [722, 214] on div at bounding box center [784, 391] width 1568 height 782
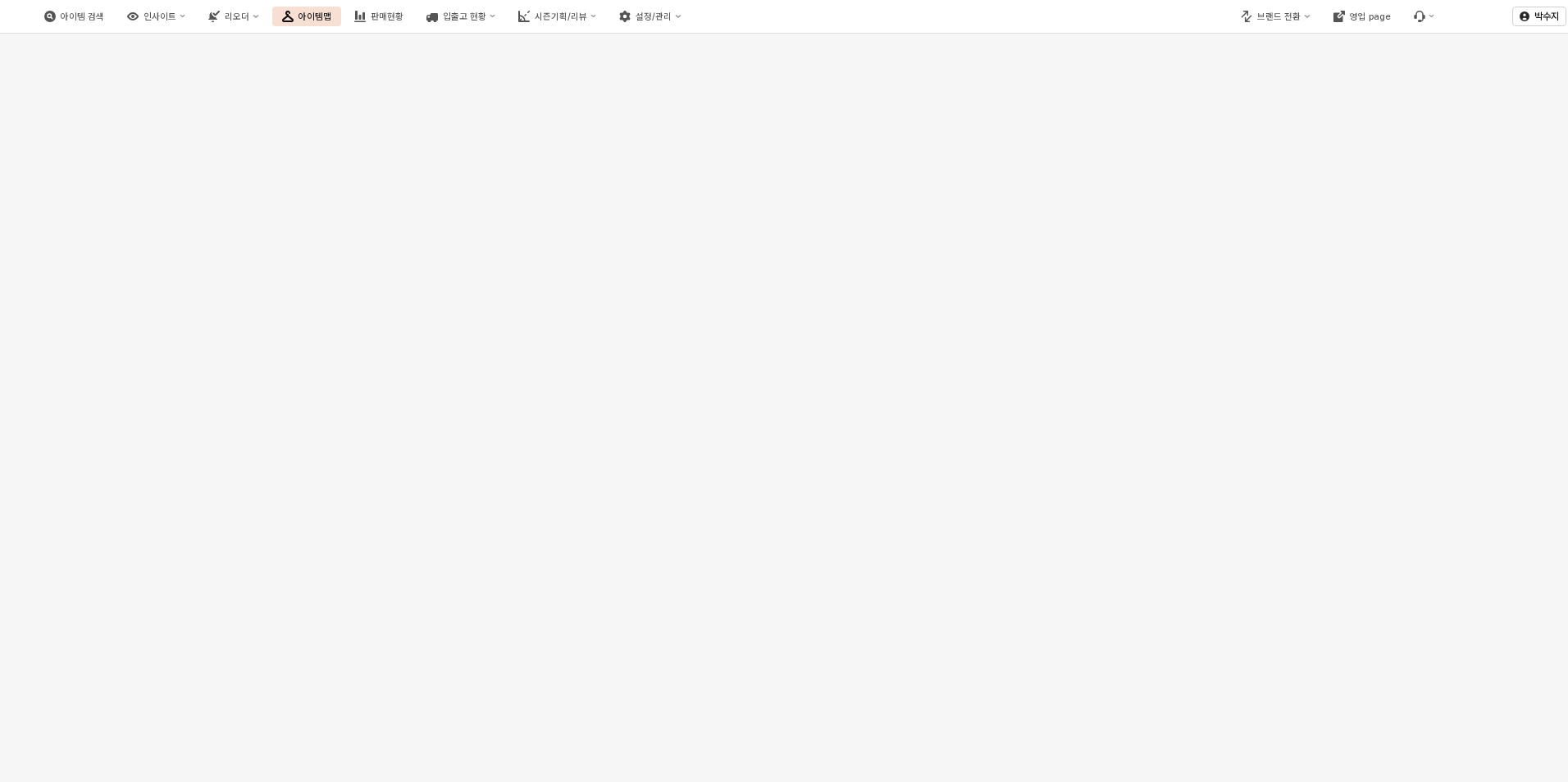
scroll to position [13624, 0]
